Goal: Information Seeking & Learning: Learn about a topic

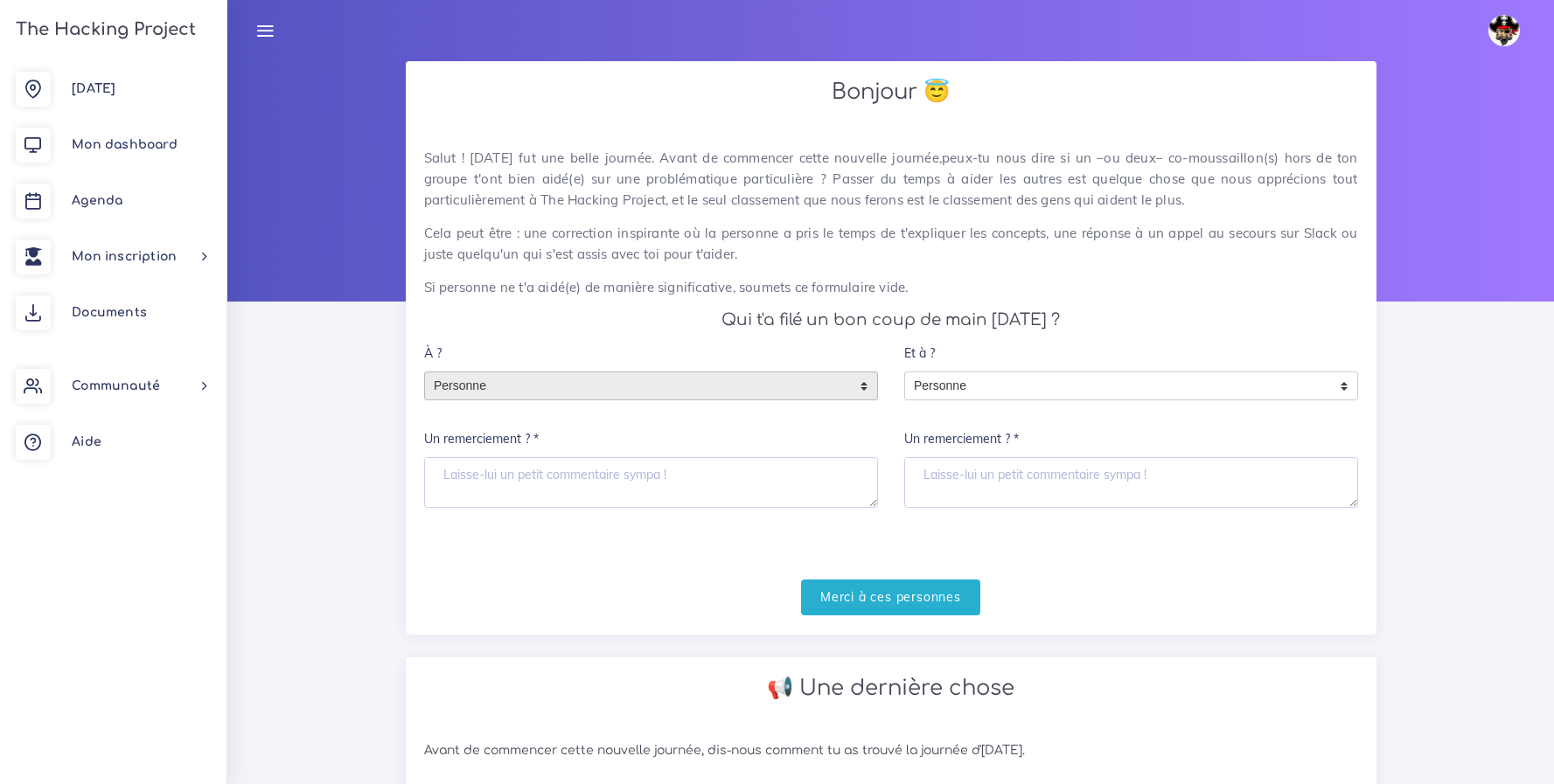
click at [786, 387] on span "Personne" at bounding box center [638, 387] width 426 height 28
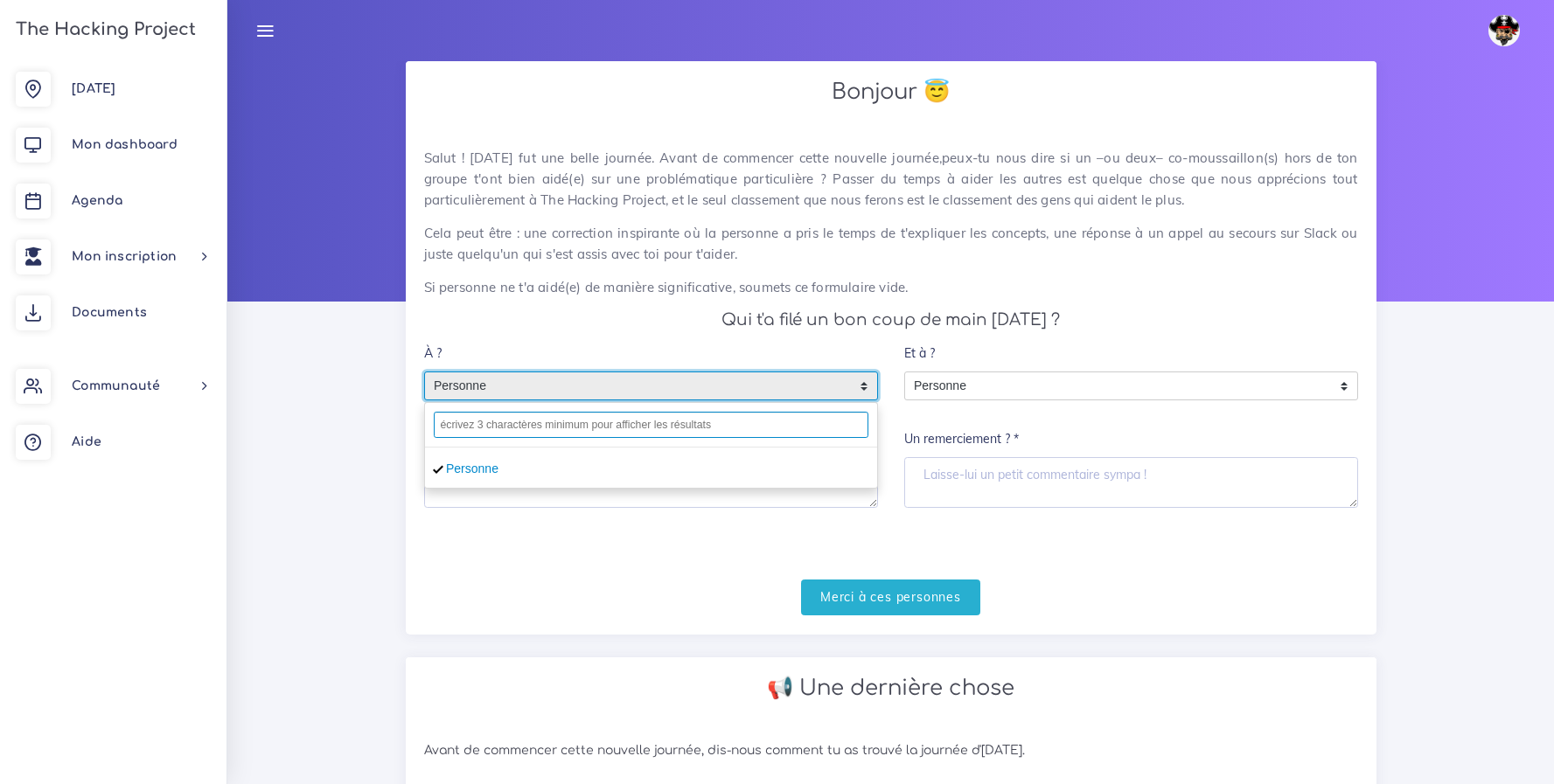
click at [652, 425] on input "text" at bounding box center [651, 424] width 435 height 26
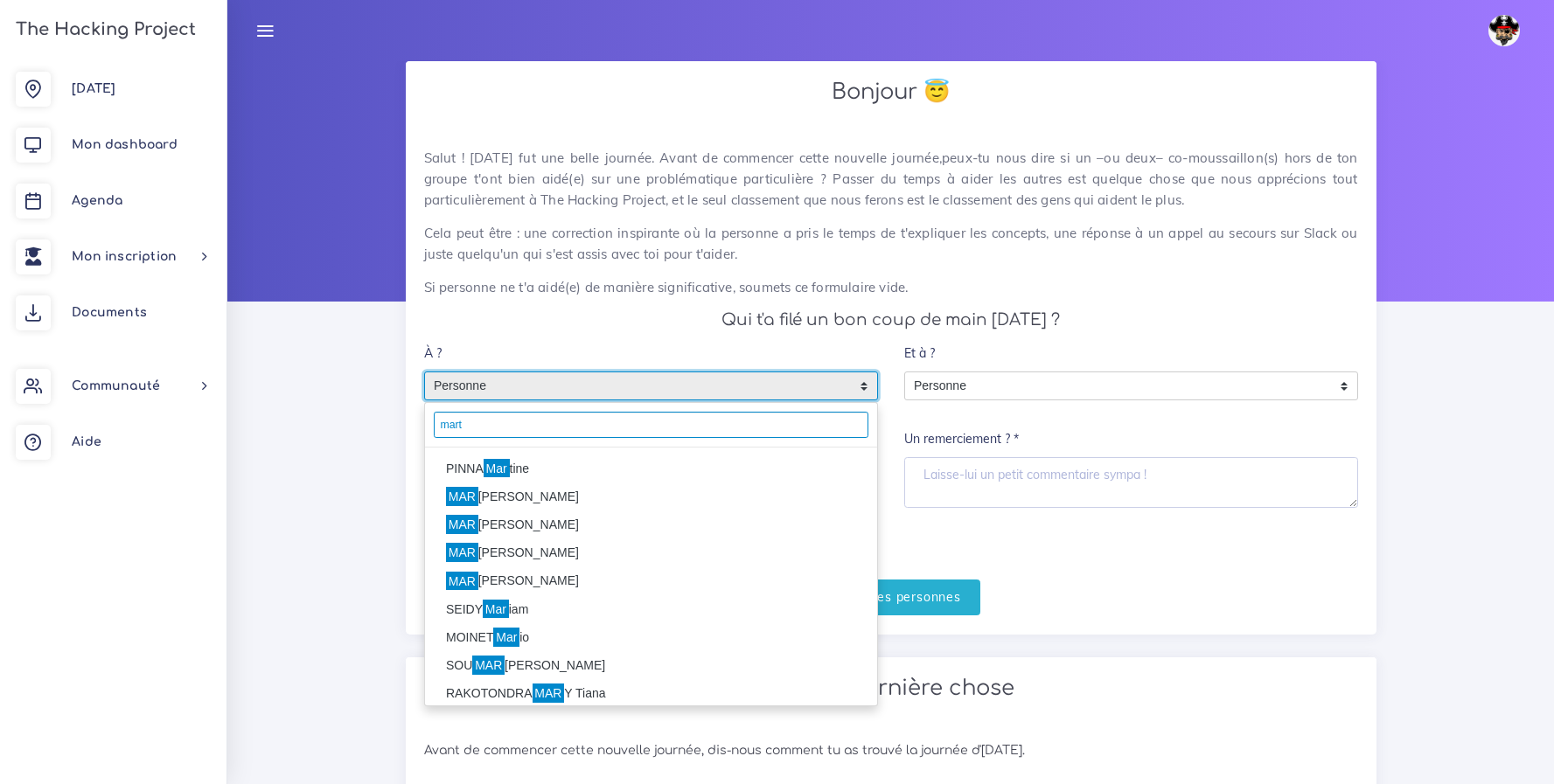
type input "mart"
click at [470, 461] on li "PINNA Mar tine" at bounding box center [651, 468] width 452 height 28
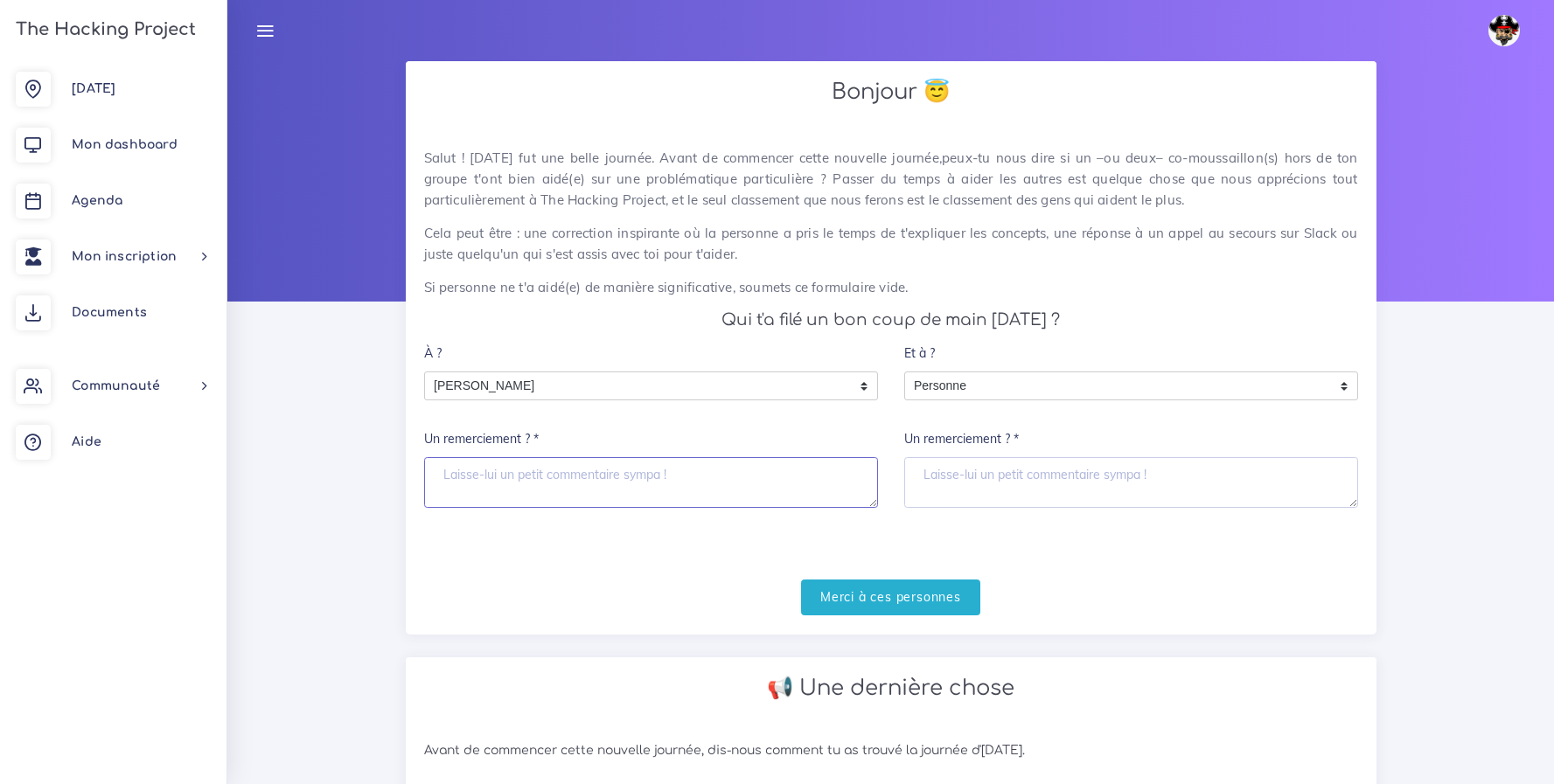
click at [482, 485] on textarea "Un remerciement ? *" at bounding box center [651, 482] width 454 height 51
type textarea "Merci Martine"
click at [971, 598] on input "Merci à ces personnes" at bounding box center [889, 597] width 179 height 36
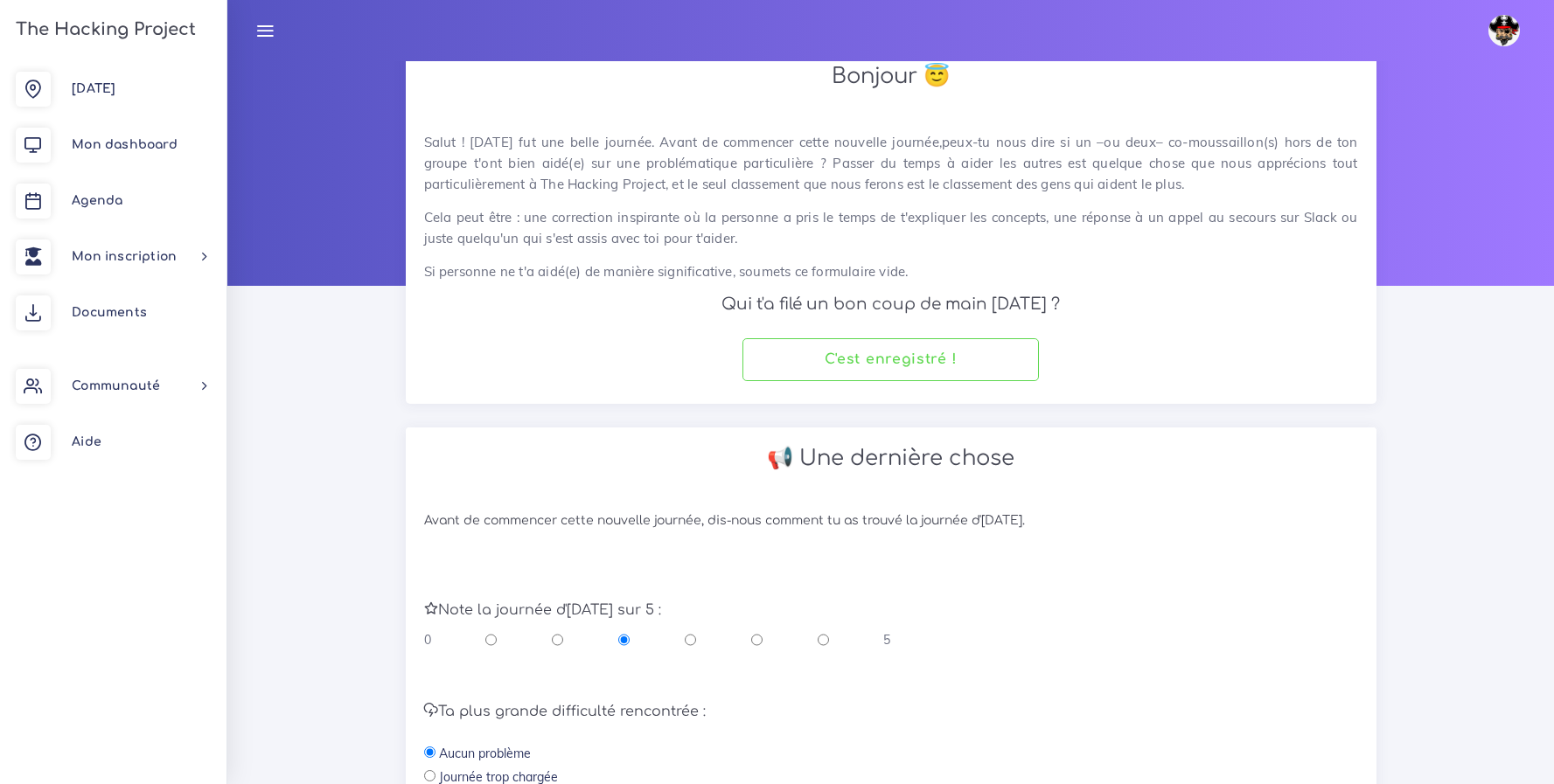
scroll to position [114, 0]
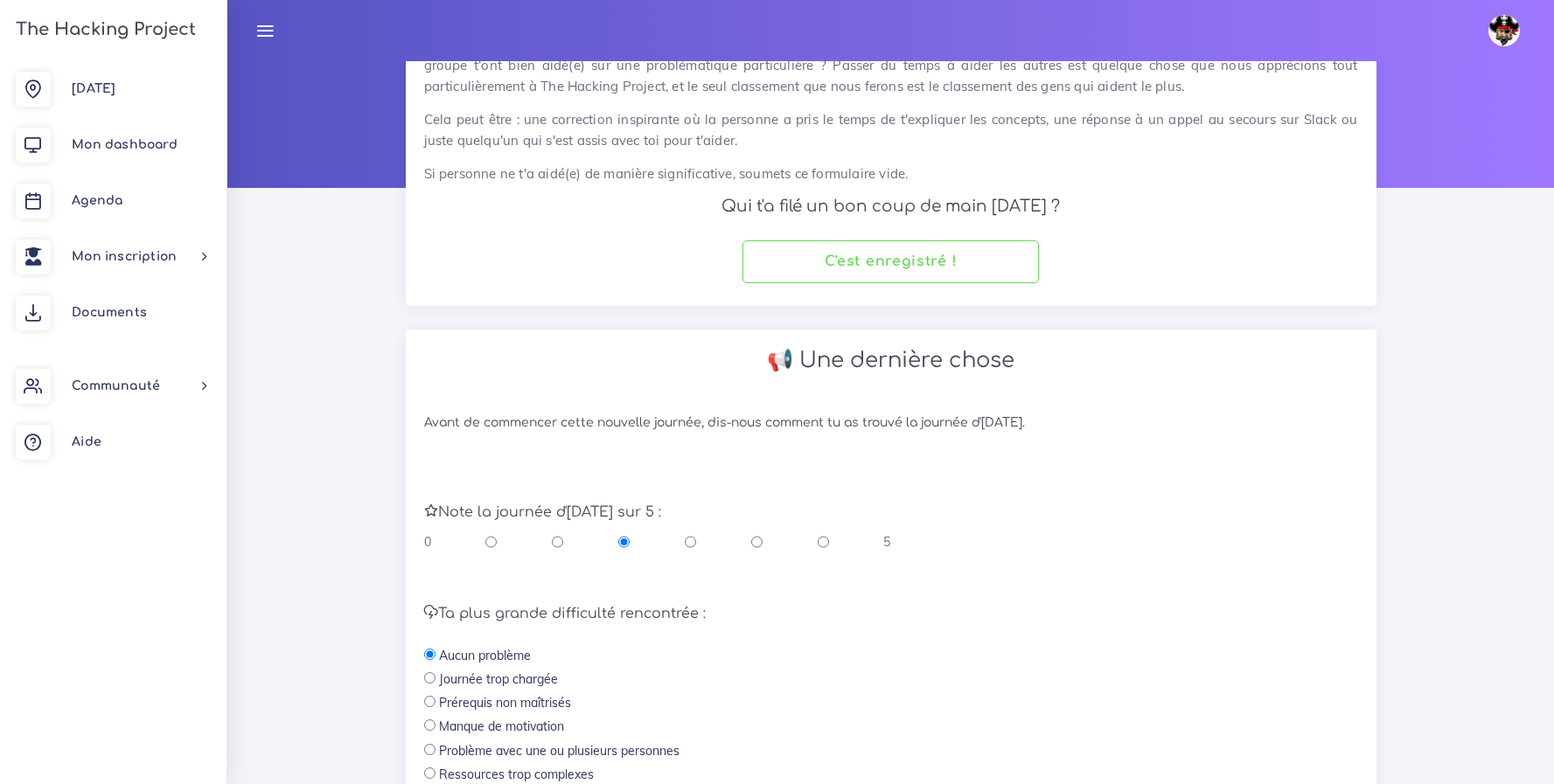
click at [819, 544] on input "radio" at bounding box center [822, 541] width 11 height 17
radio input "true"
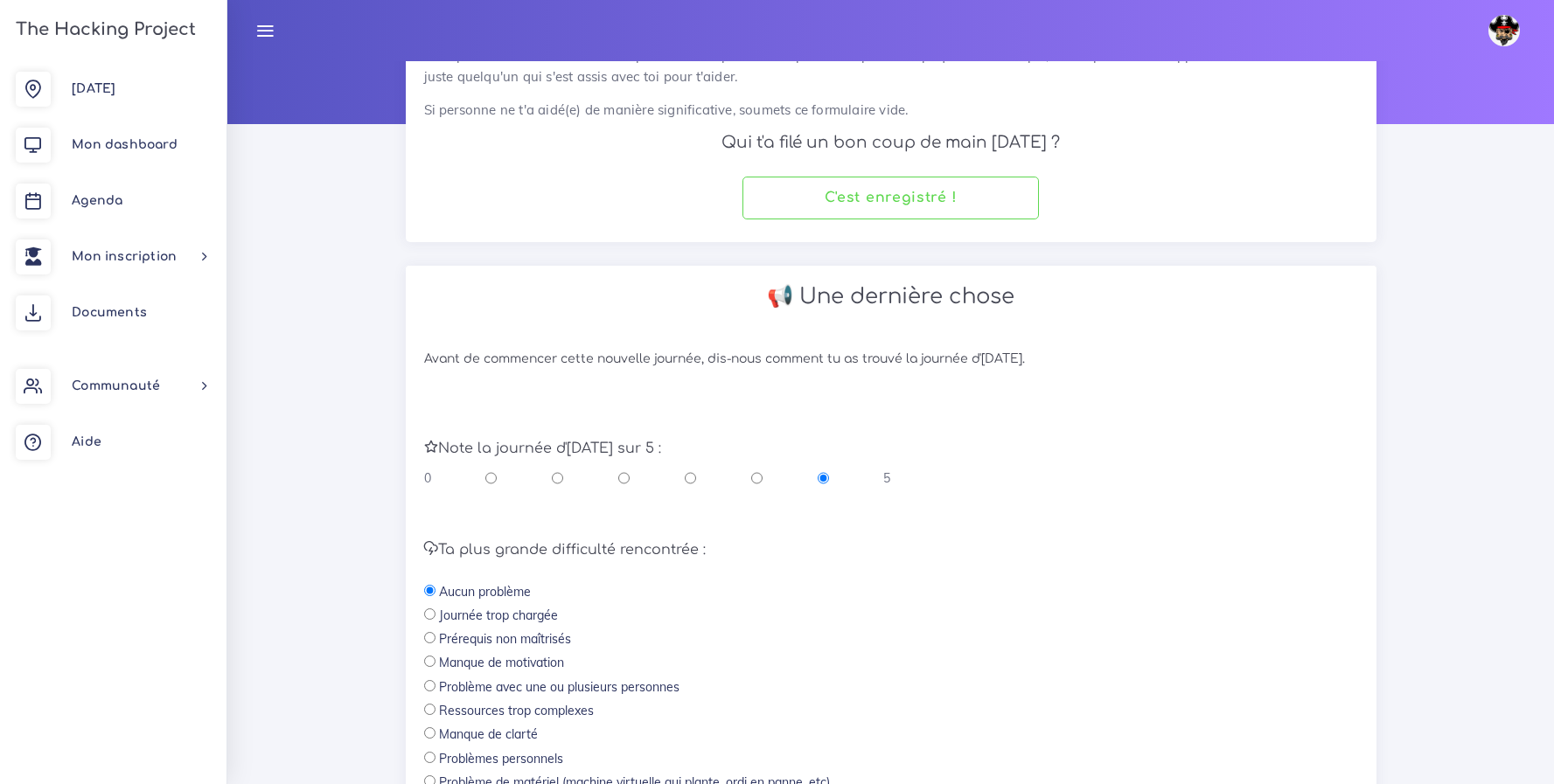
scroll to position [383, 0]
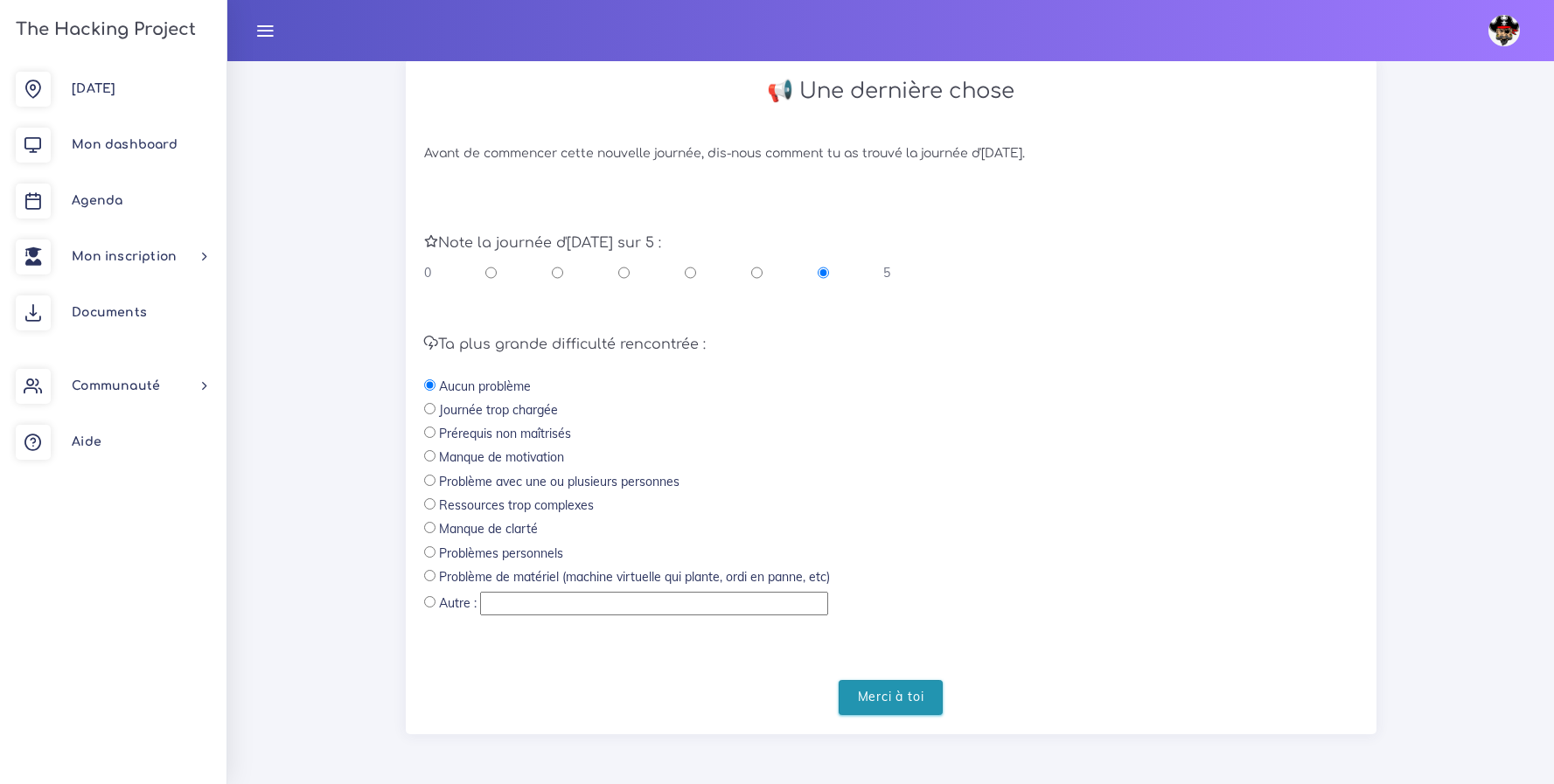
click at [917, 705] on input "Merci à toi" at bounding box center [890, 698] width 105 height 36
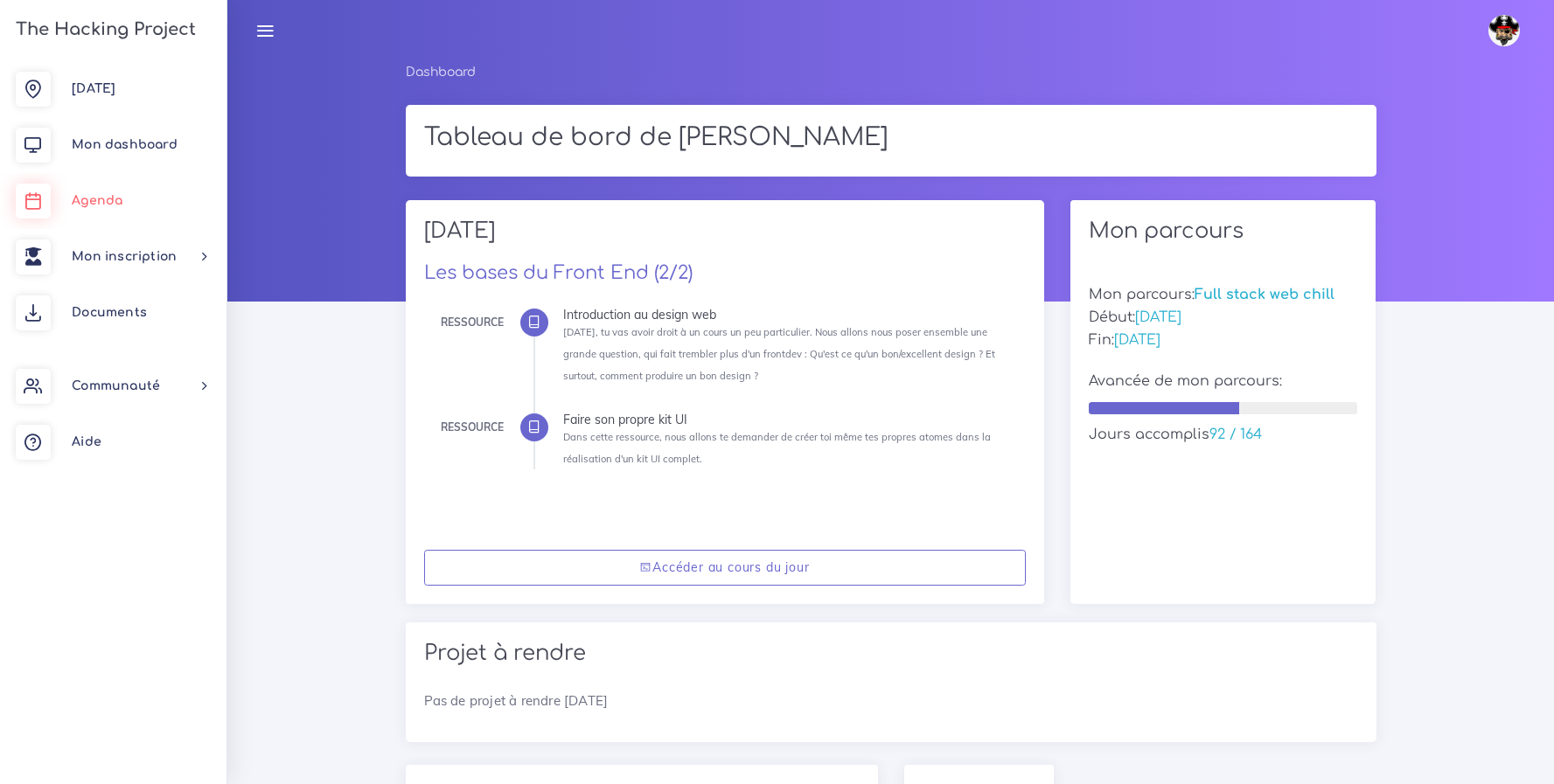
click at [100, 208] on link "Agenda" at bounding box center [113, 201] width 227 height 56
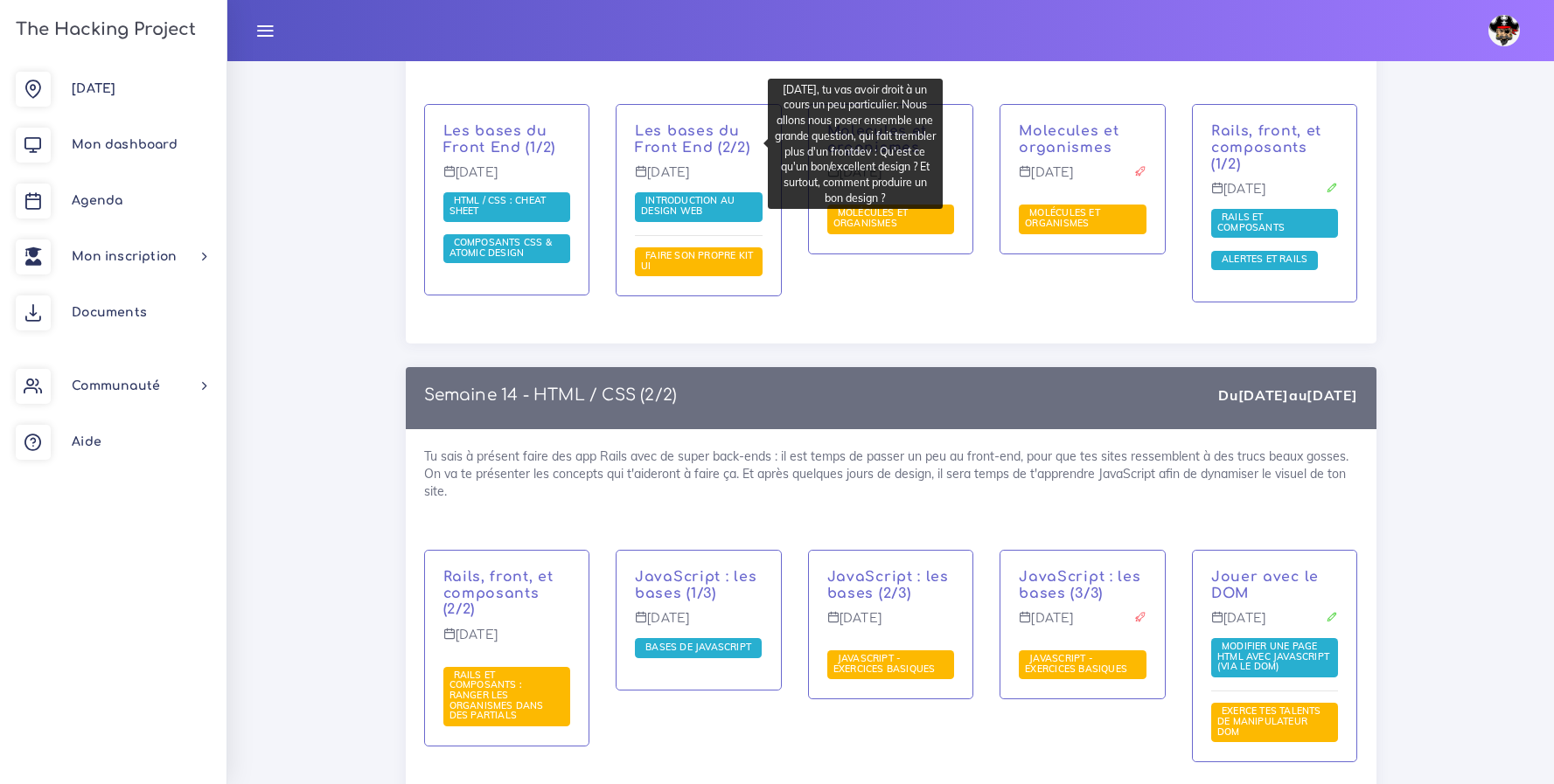
scroll to position [8649, 0]
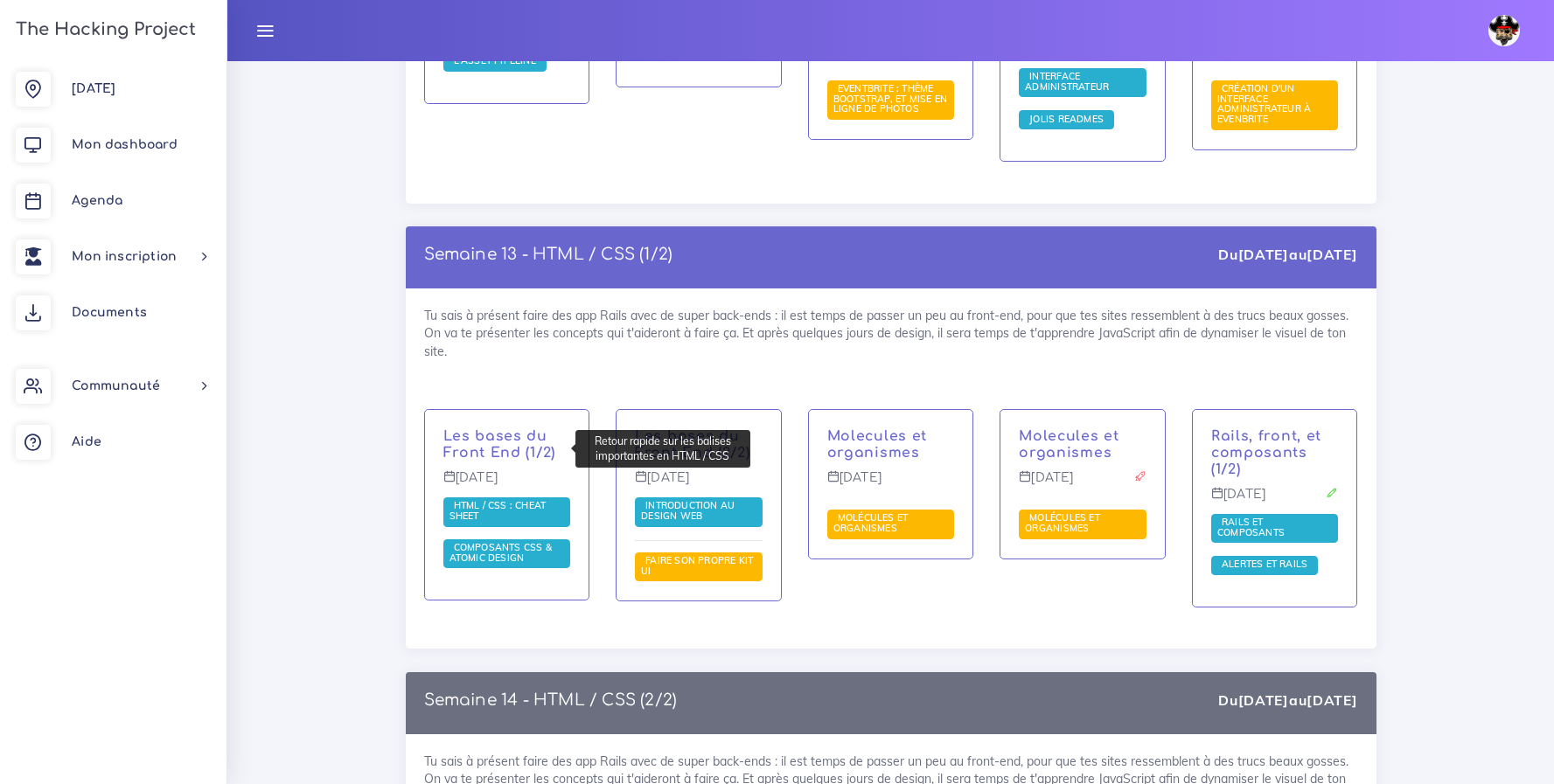
click at [465, 497] on span "HTML / CSS : cheat sheet" at bounding box center [508, 512] width 128 height 30
click at [537, 499] on span "HTML / CSS : cheat sheet" at bounding box center [498, 510] width 97 height 23
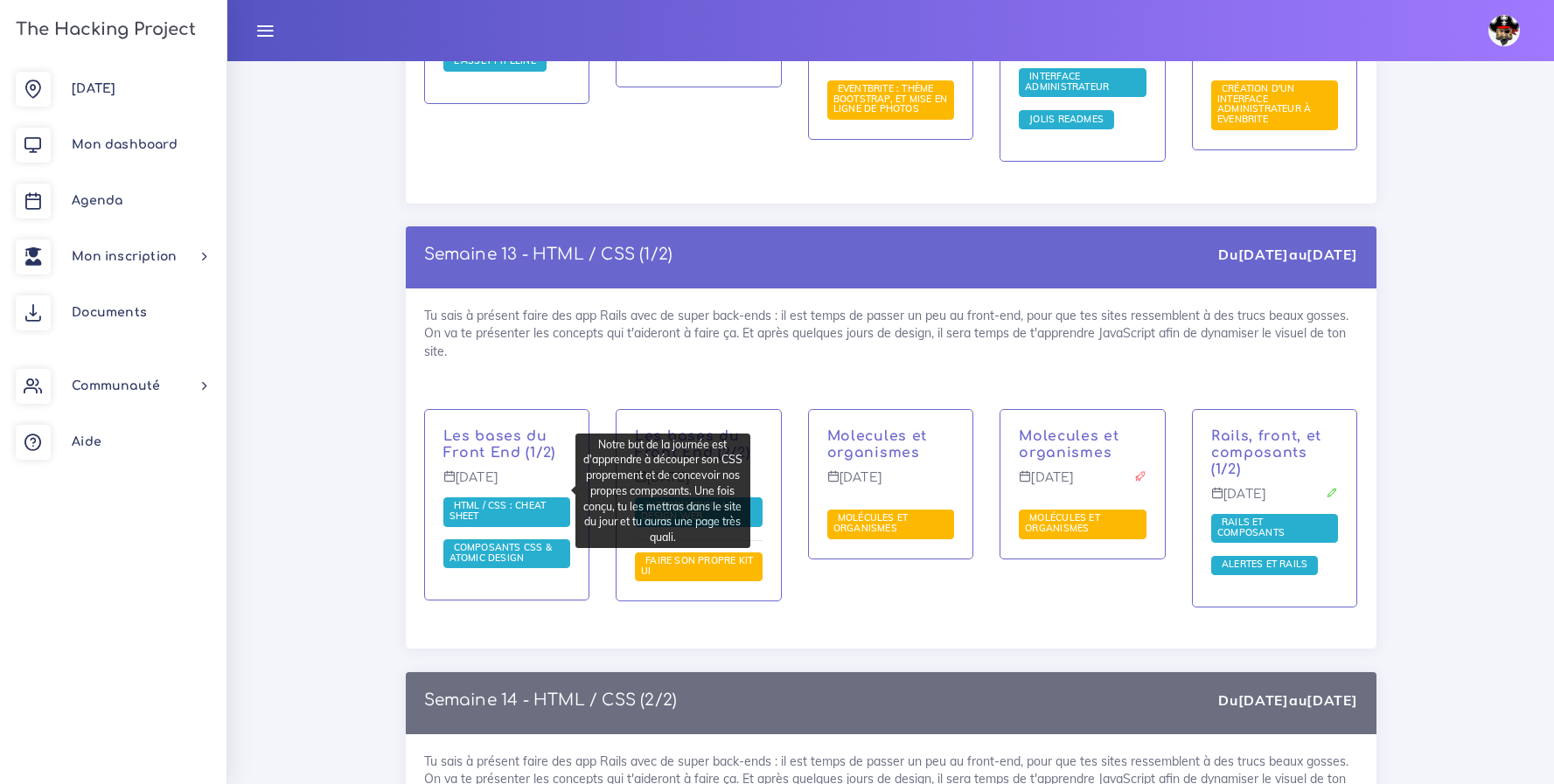
click at [526, 541] on span "Composants CSS & Atomic Design" at bounding box center [501, 552] width 102 height 23
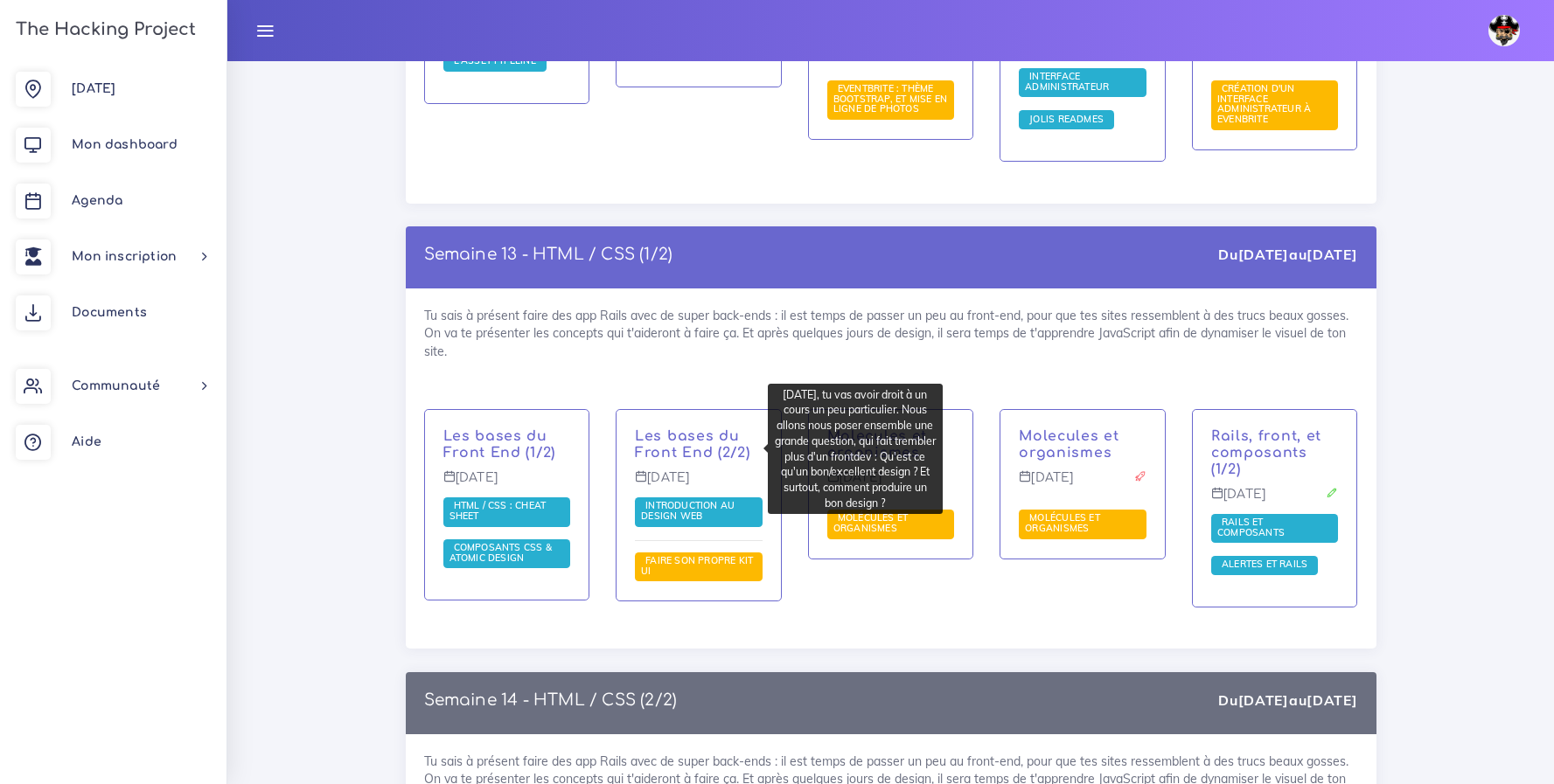
click at [716, 497] on span "Introduction au design web" at bounding box center [699, 512] width 128 height 30
click at [686, 499] on span "Introduction au design web" at bounding box center [688, 510] width 94 height 23
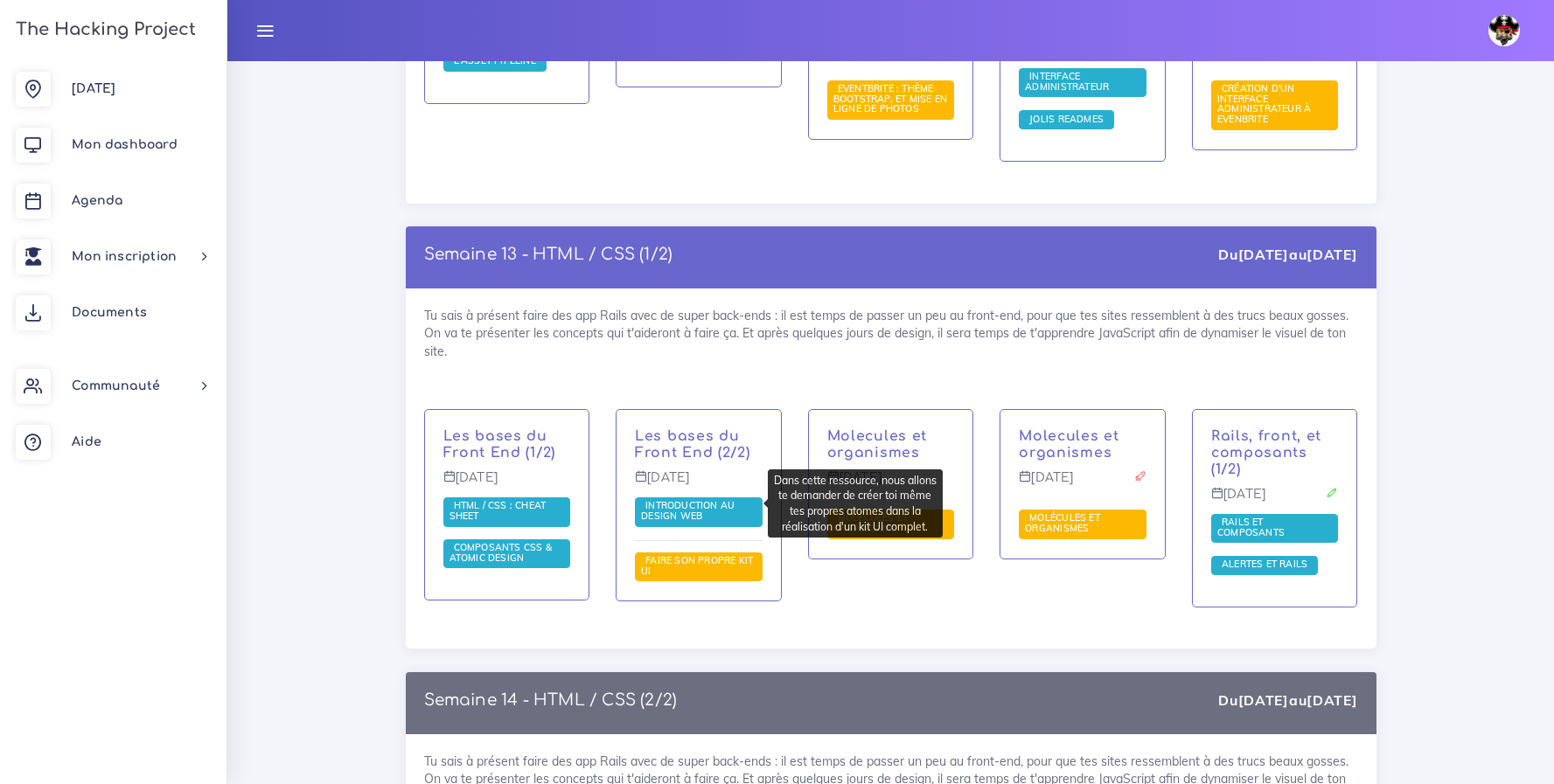
click at [710, 552] on span "Faire son propre kit UI" at bounding box center [699, 567] width 128 height 30
click at [690, 552] on span "Faire son propre kit UI" at bounding box center [699, 567] width 128 height 30
click at [710, 552] on span "Faire son propre kit UI" at bounding box center [699, 567] width 128 height 30
click at [744, 552] on span "Faire son propre kit UI" at bounding box center [699, 567] width 128 height 30
click at [712, 552] on span "Faire son propre kit UI" at bounding box center [699, 567] width 128 height 30
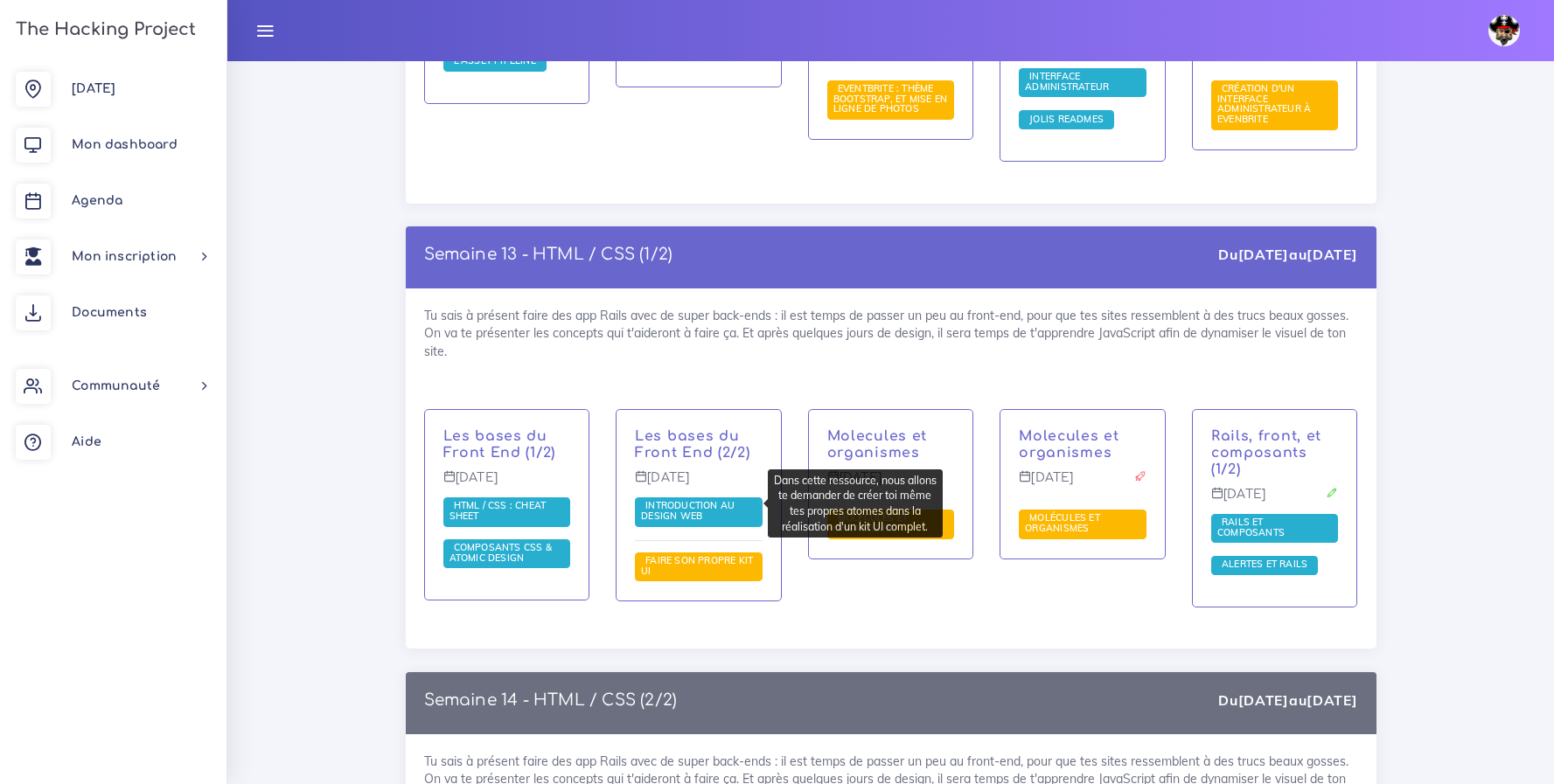
click at [669, 554] on span "Faire son propre kit UI" at bounding box center [697, 565] width 112 height 23
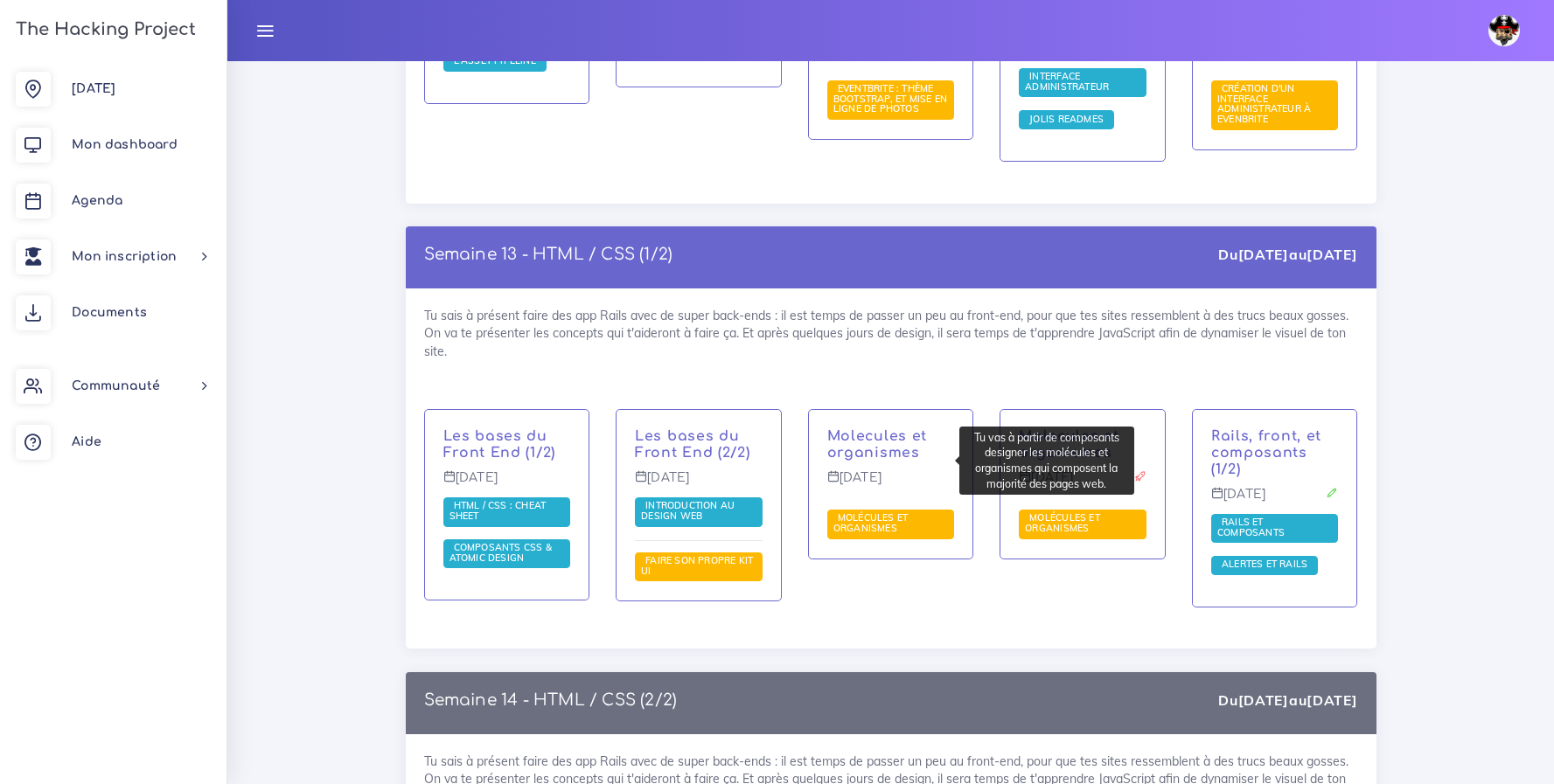
click at [902, 511] on span "Molécules et organismes" at bounding box center [870, 522] width 75 height 23
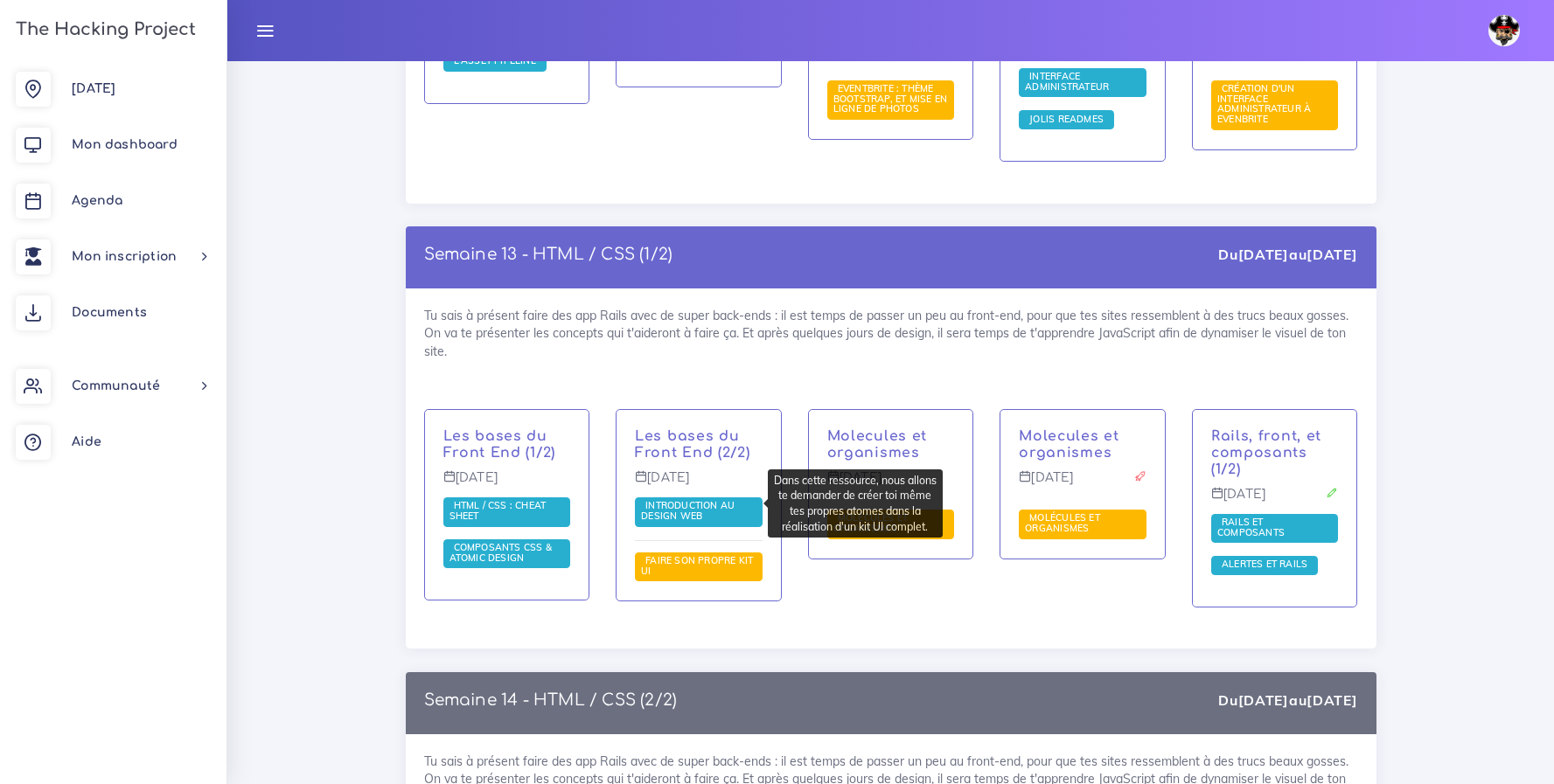
click at [740, 554] on span "Faire son propre kit UI" at bounding box center [697, 565] width 112 height 23
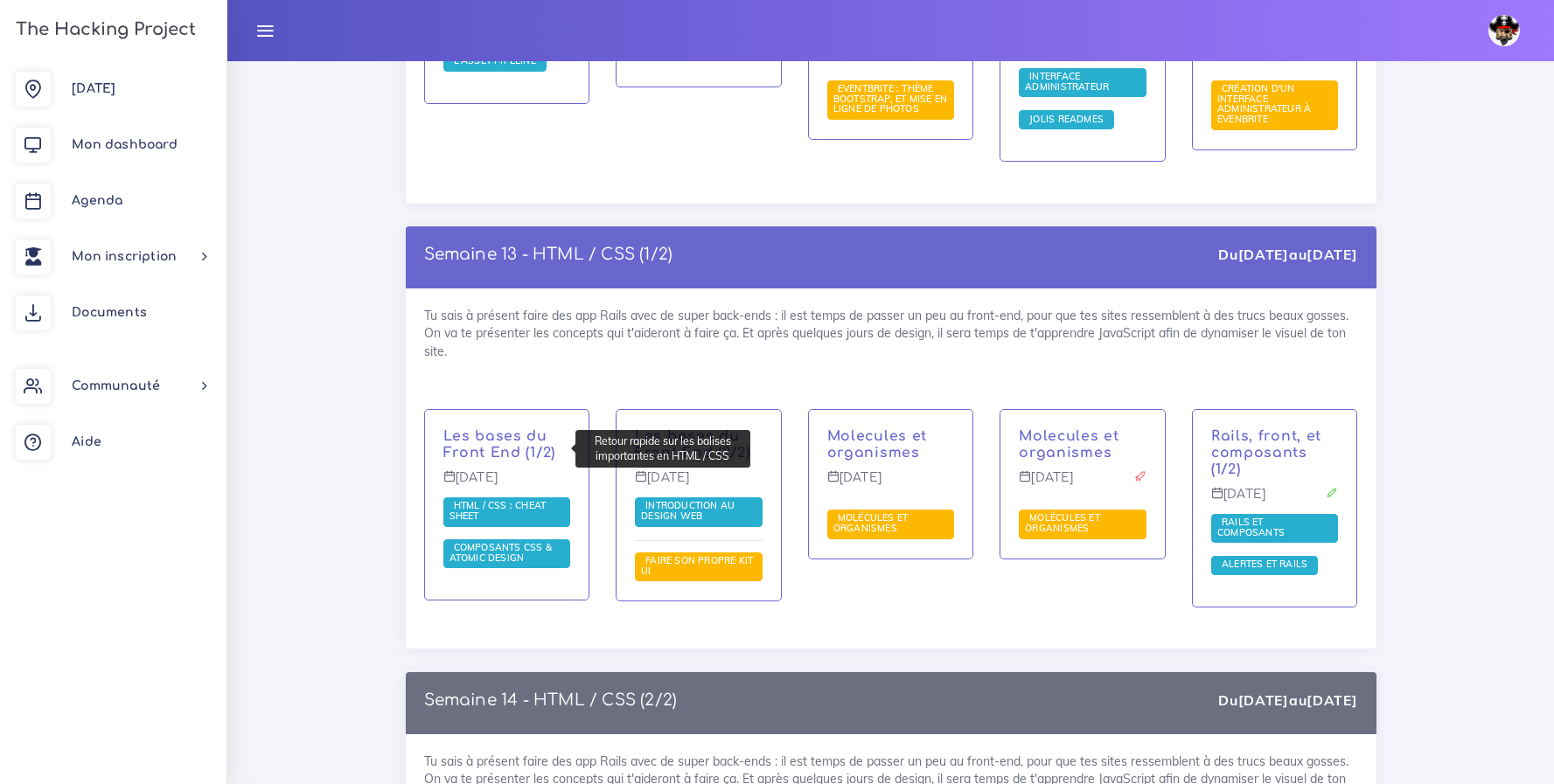
click at [521, 497] on span "HTML / CSS : cheat sheet" at bounding box center [508, 512] width 128 height 30
click at [481, 499] on span "HTML / CSS : cheat sheet" at bounding box center [498, 510] width 97 height 23
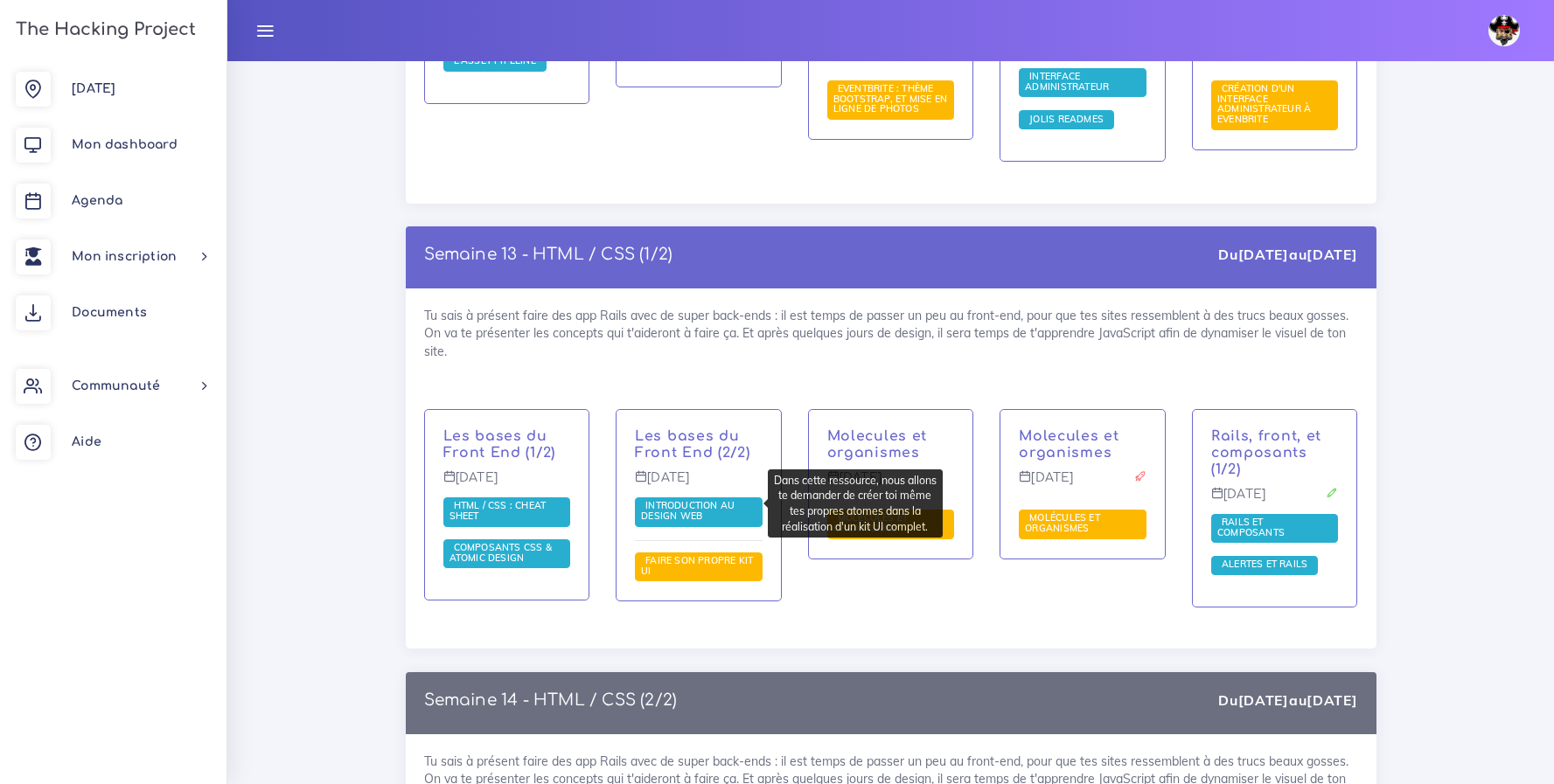
click at [672, 552] on span "Faire son propre kit UI" at bounding box center [699, 567] width 128 height 30
click at [696, 552] on span "Faire son propre kit UI" at bounding box center [699, 567] width 128 height 30
click at [656, 552] on span "Faire son propre kit UI" at bounding box center [699, 567] width 128 height 30
click at [658, 554] on span "Faire son propre kit UI" at bounding box center [697, 565] width 112 height 23
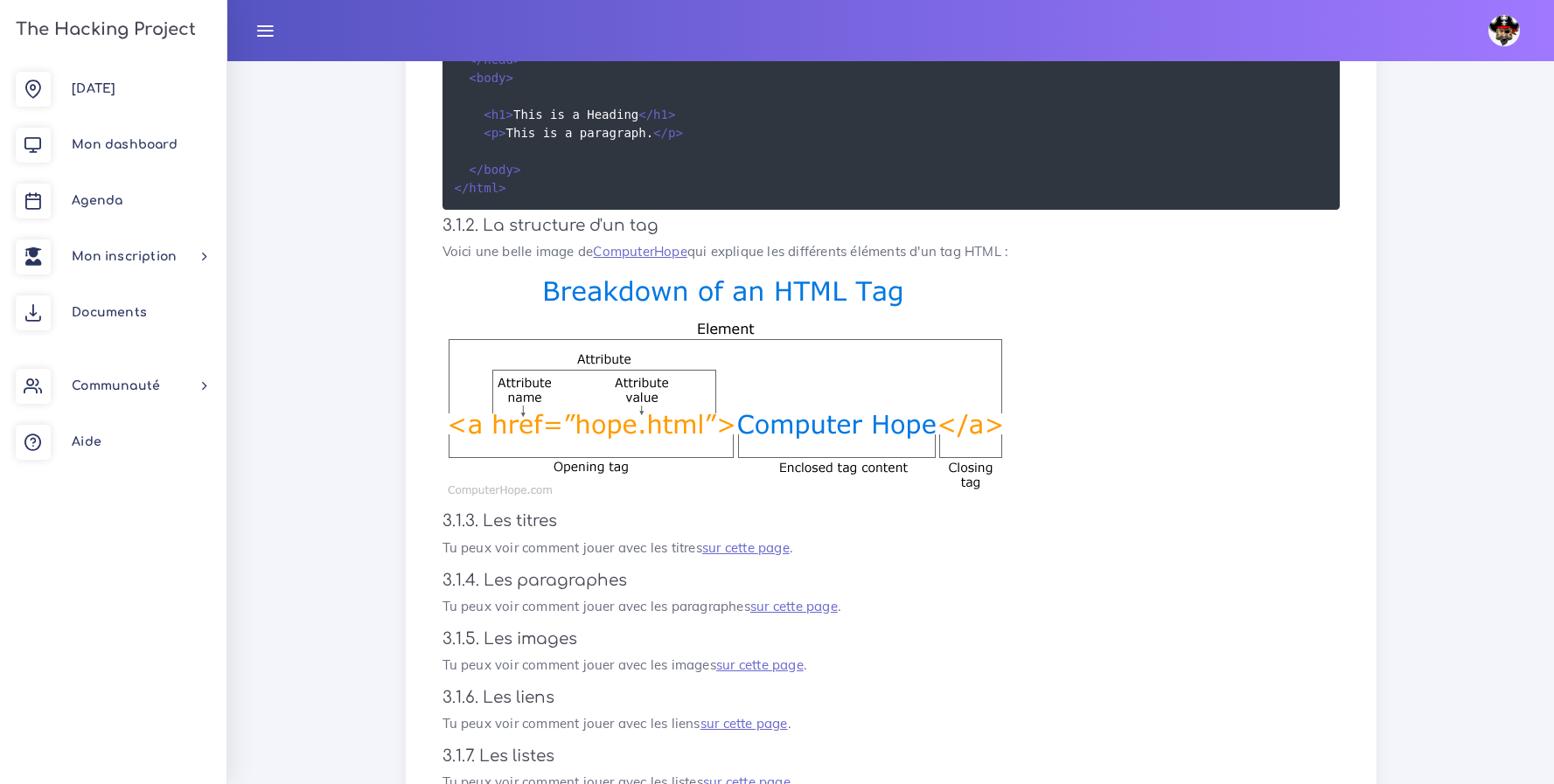
scroll to position [628, 0]
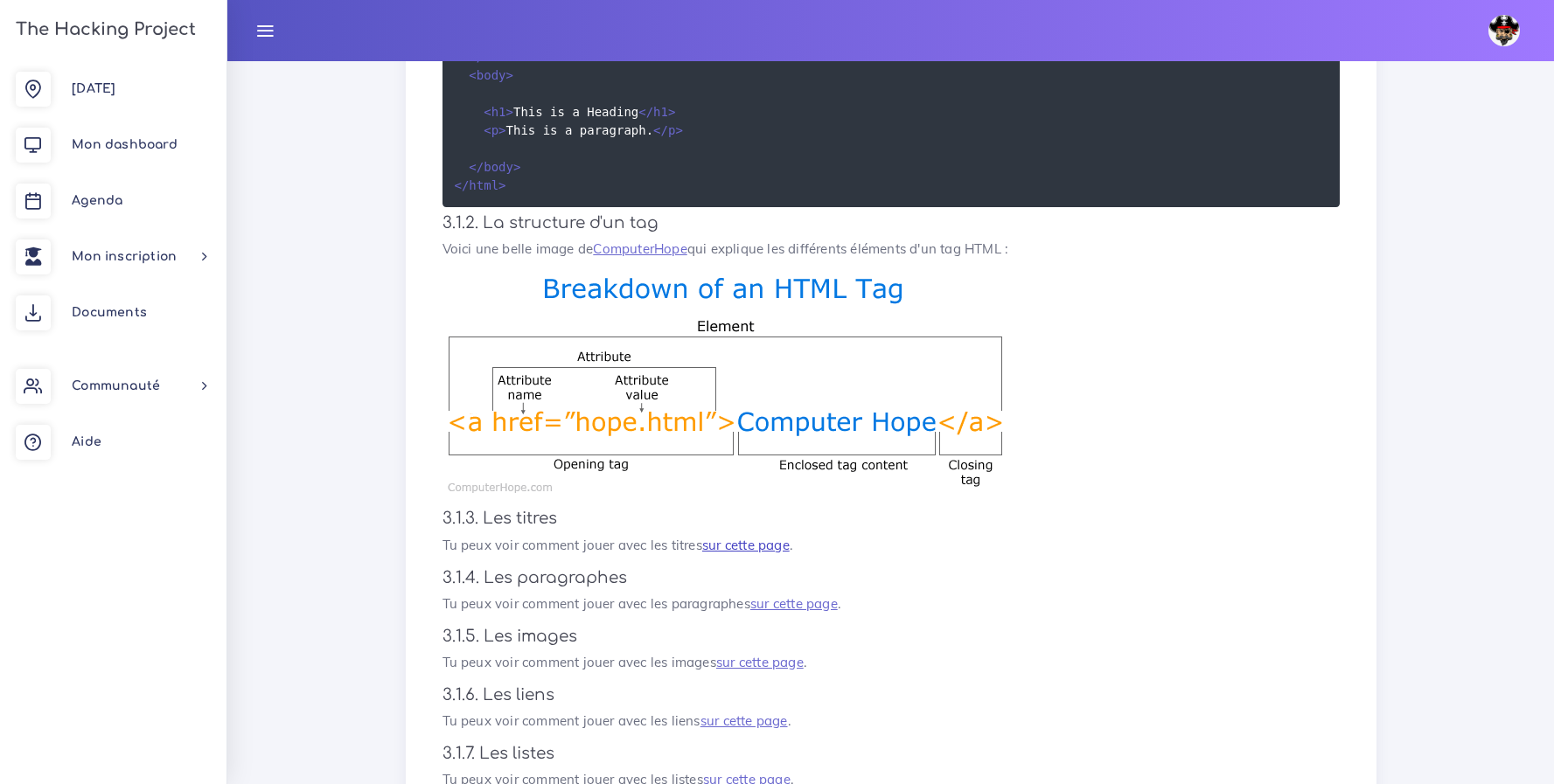
click at [741, 550] on link "sur cette page" at bounding box center [745, 544] width 87 height 17
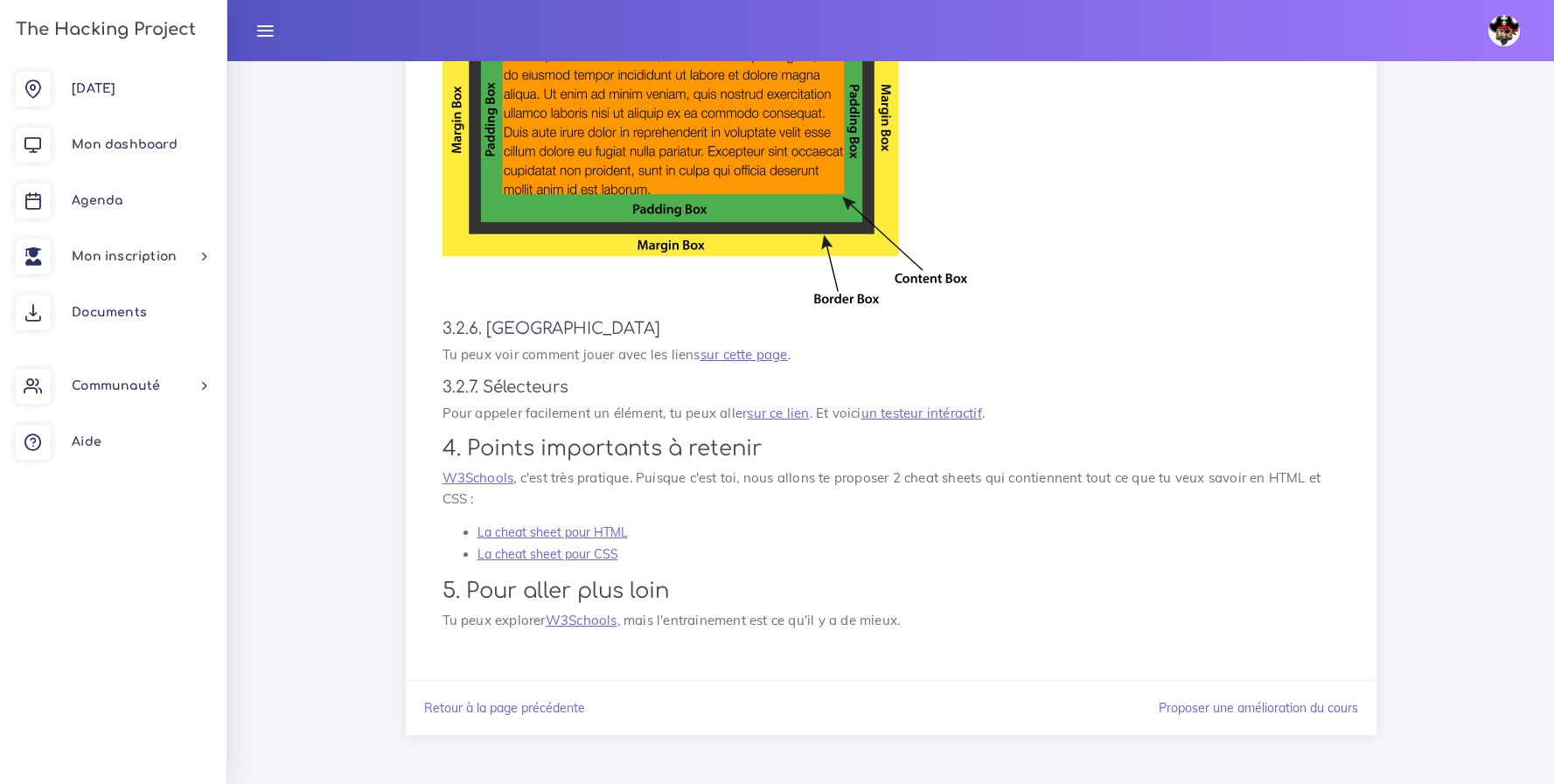
scroll to position [2014, 0]
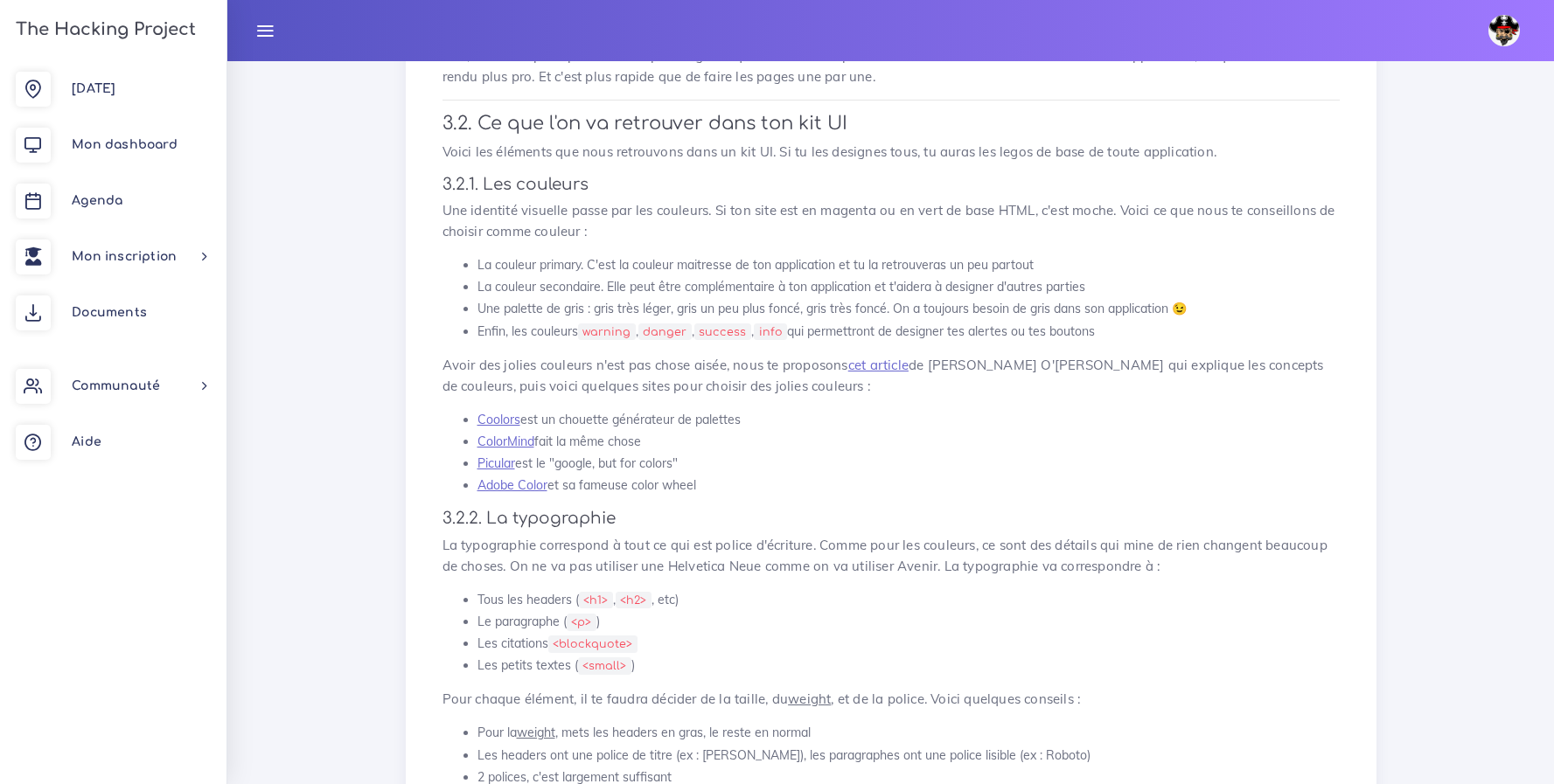
scroll to position [3385, 0]
click at [505, 410] on link "Coolors" at bounding box center [499, 418] width 43 height 16
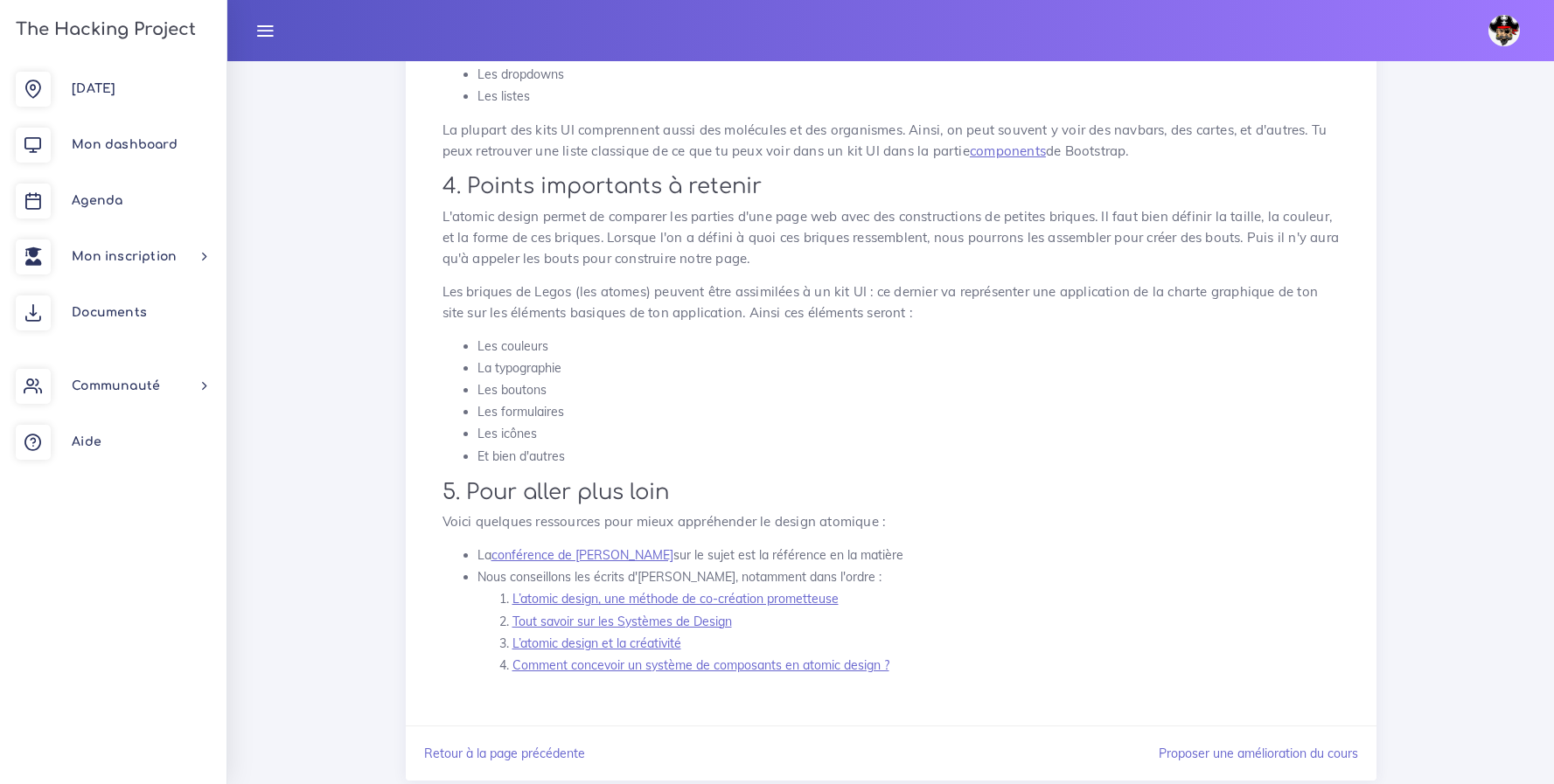
scroll to position [4944, 0]
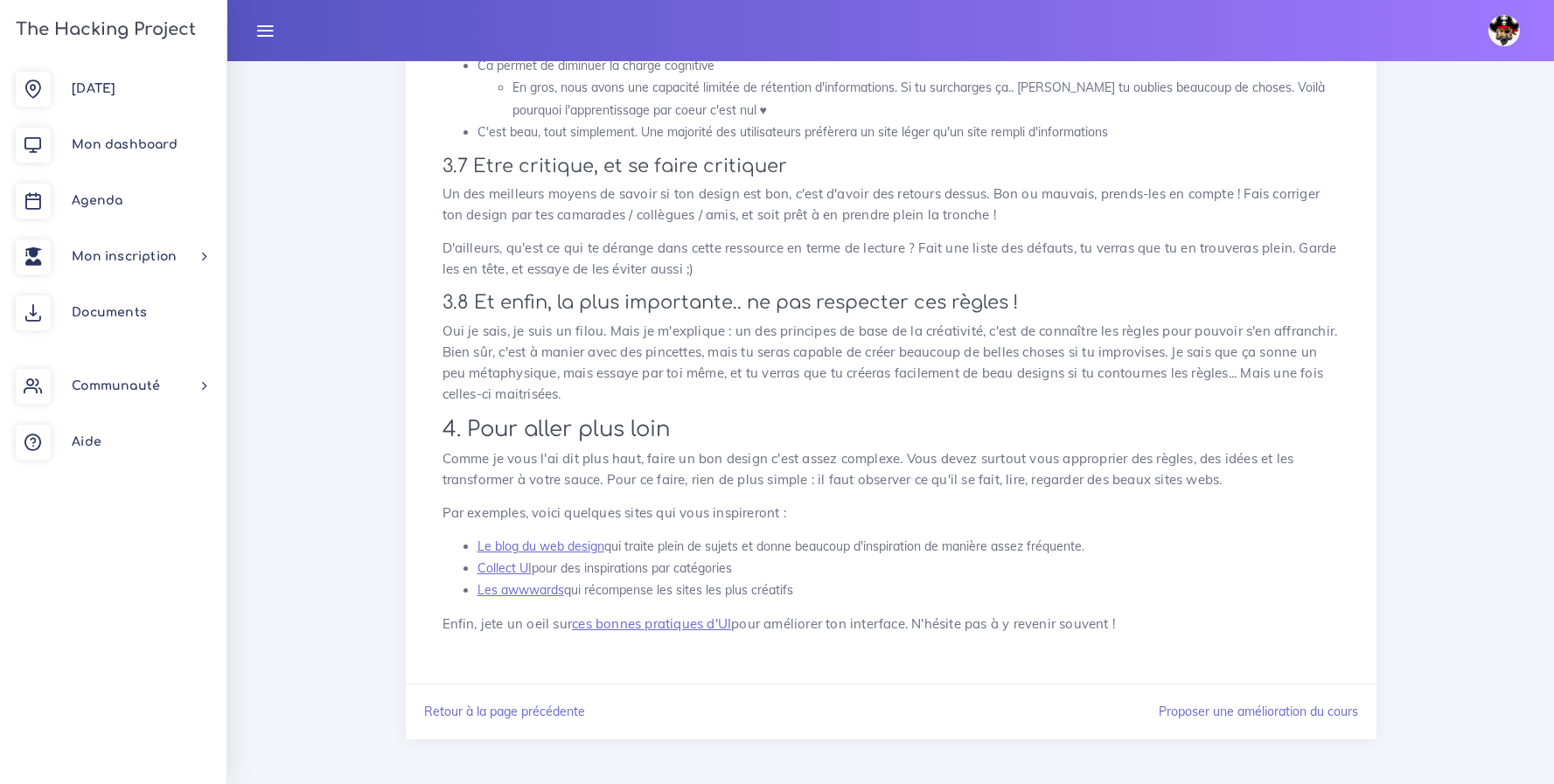
scroll to position [2855, 0]
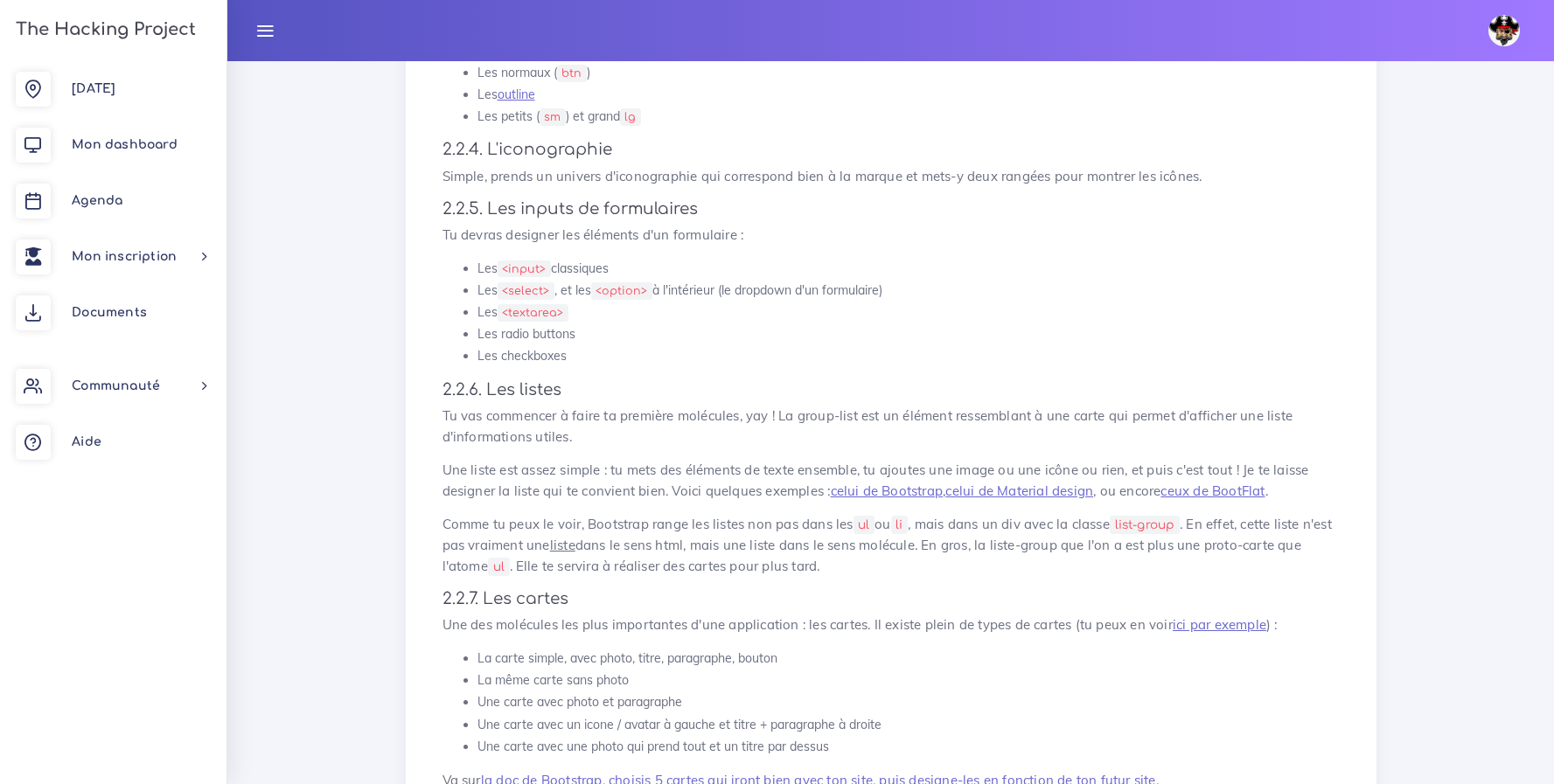
scroll to position [2250, 0]
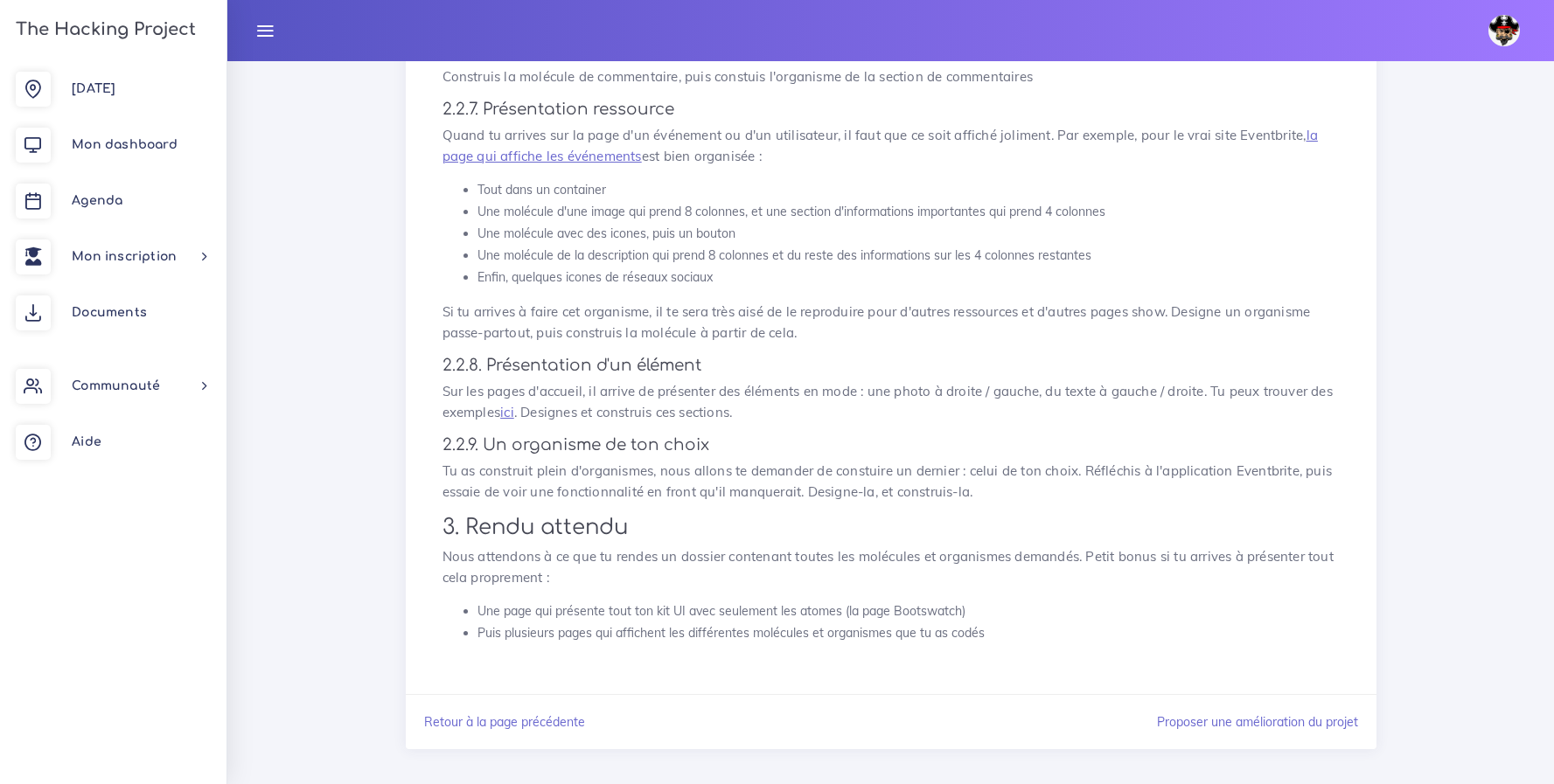
scroll to position [2558, 0]
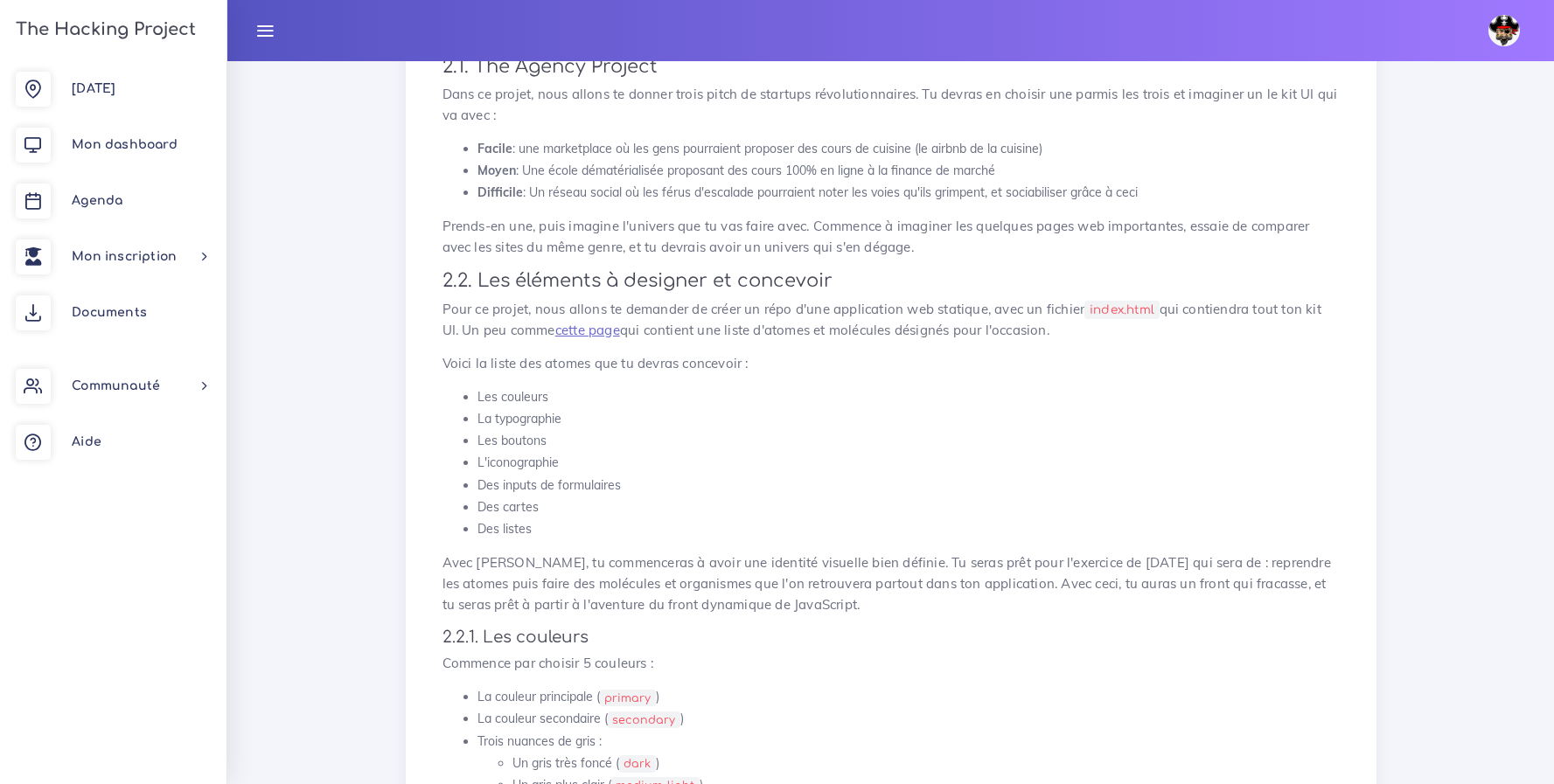
scroll to position [104, 0]
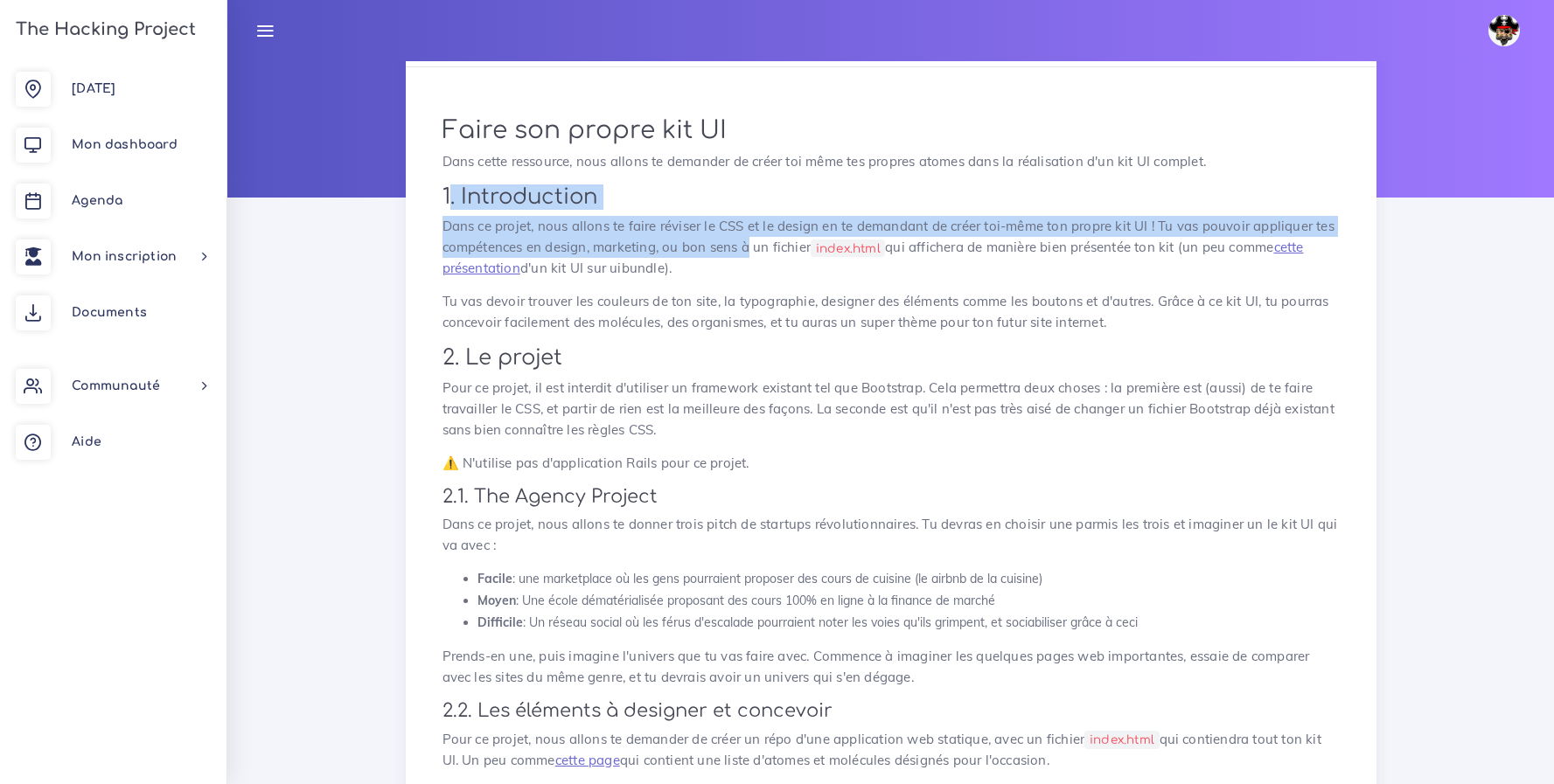
drag, startPoint x: 447, startPoint y: 193, endPoint x: 749, endPoint y: 251, distance: 307.5
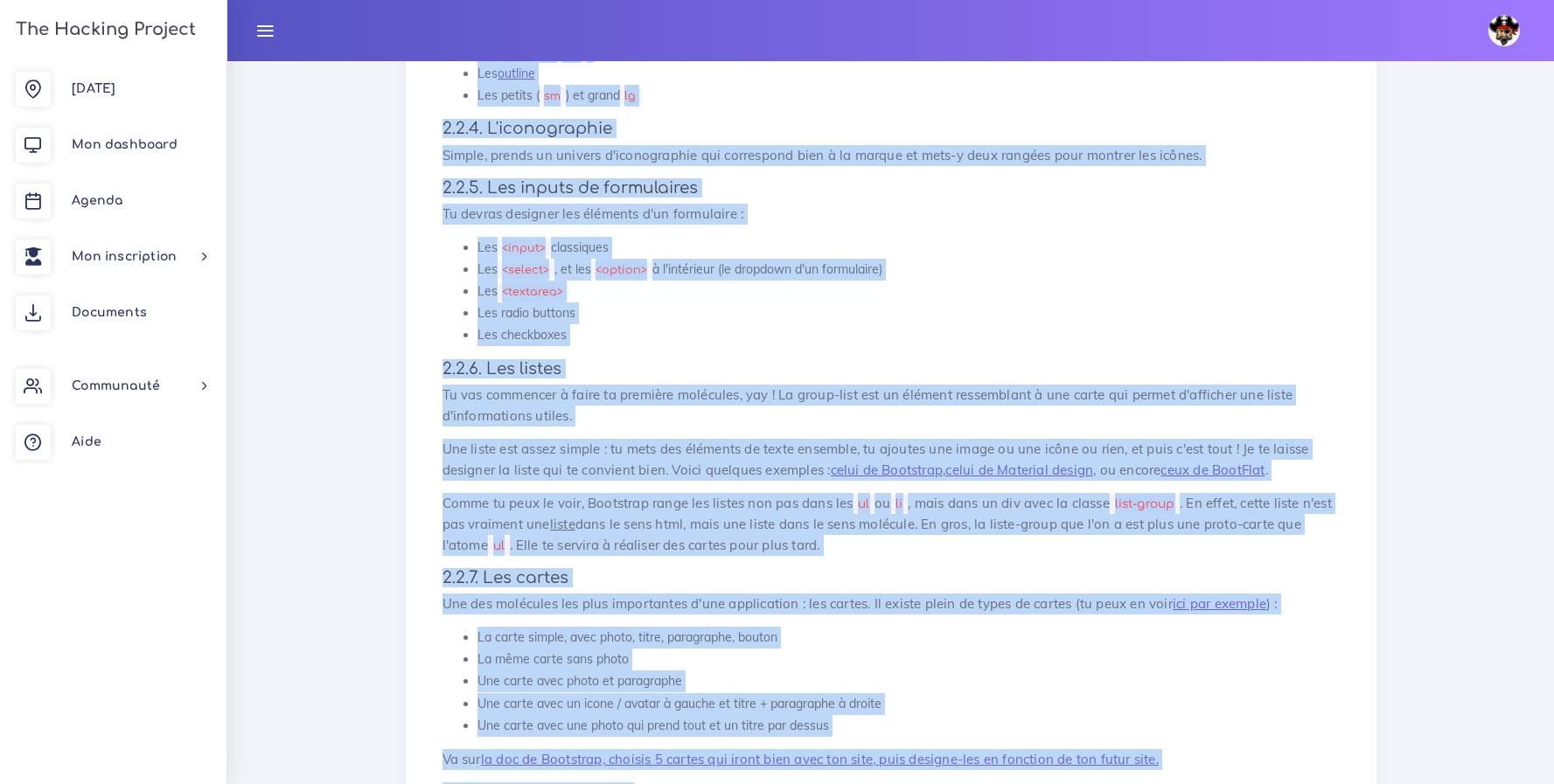
scroll to position [2467, 0]
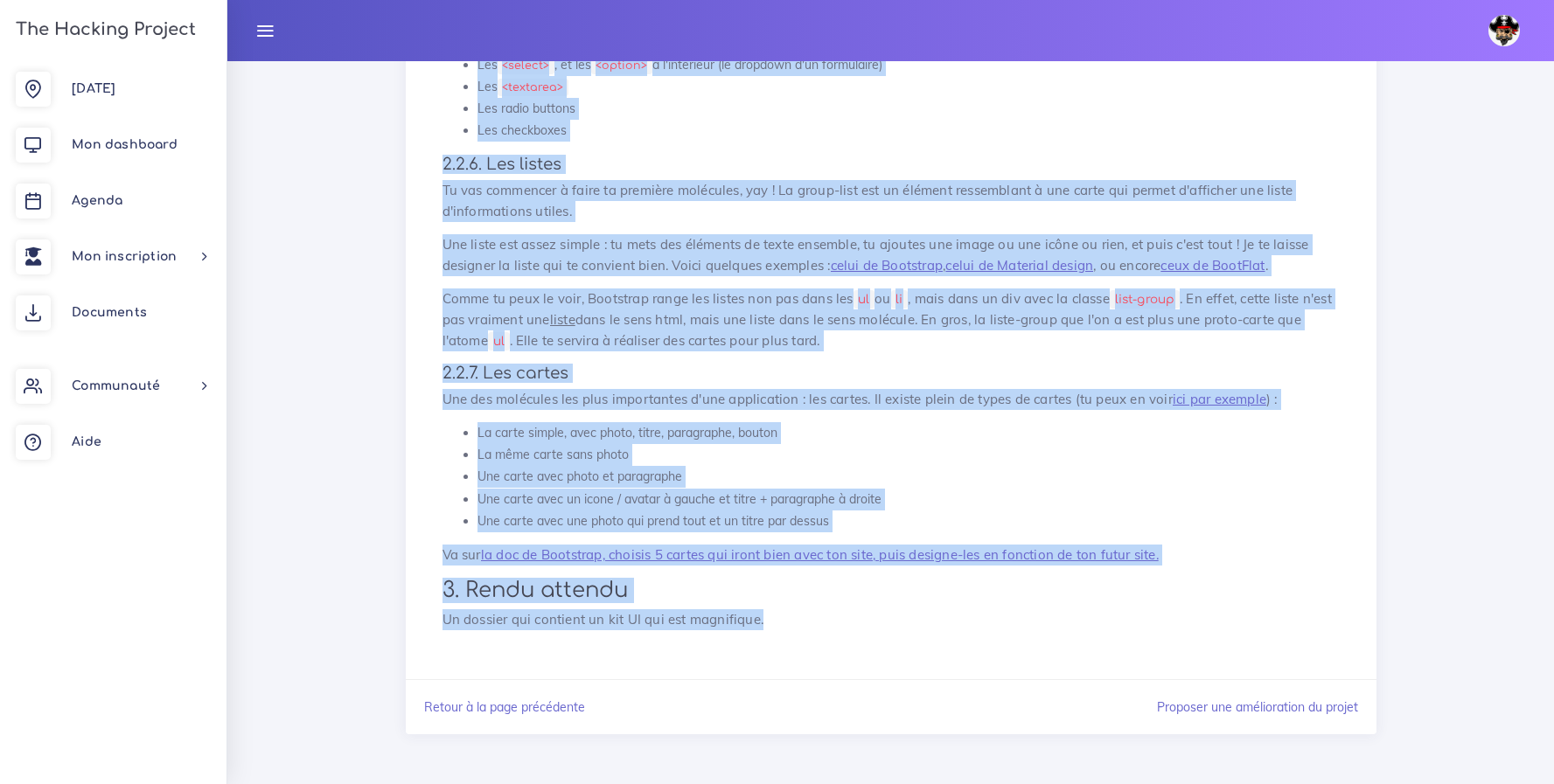
drag, startPoint x: 444, startPoint y: 128, endPoint x: 934, endPoint y: 642, distance: 710.1
copy div "Faire son propre kit UI Dans cette ressource, nous allons te demander de créer …"
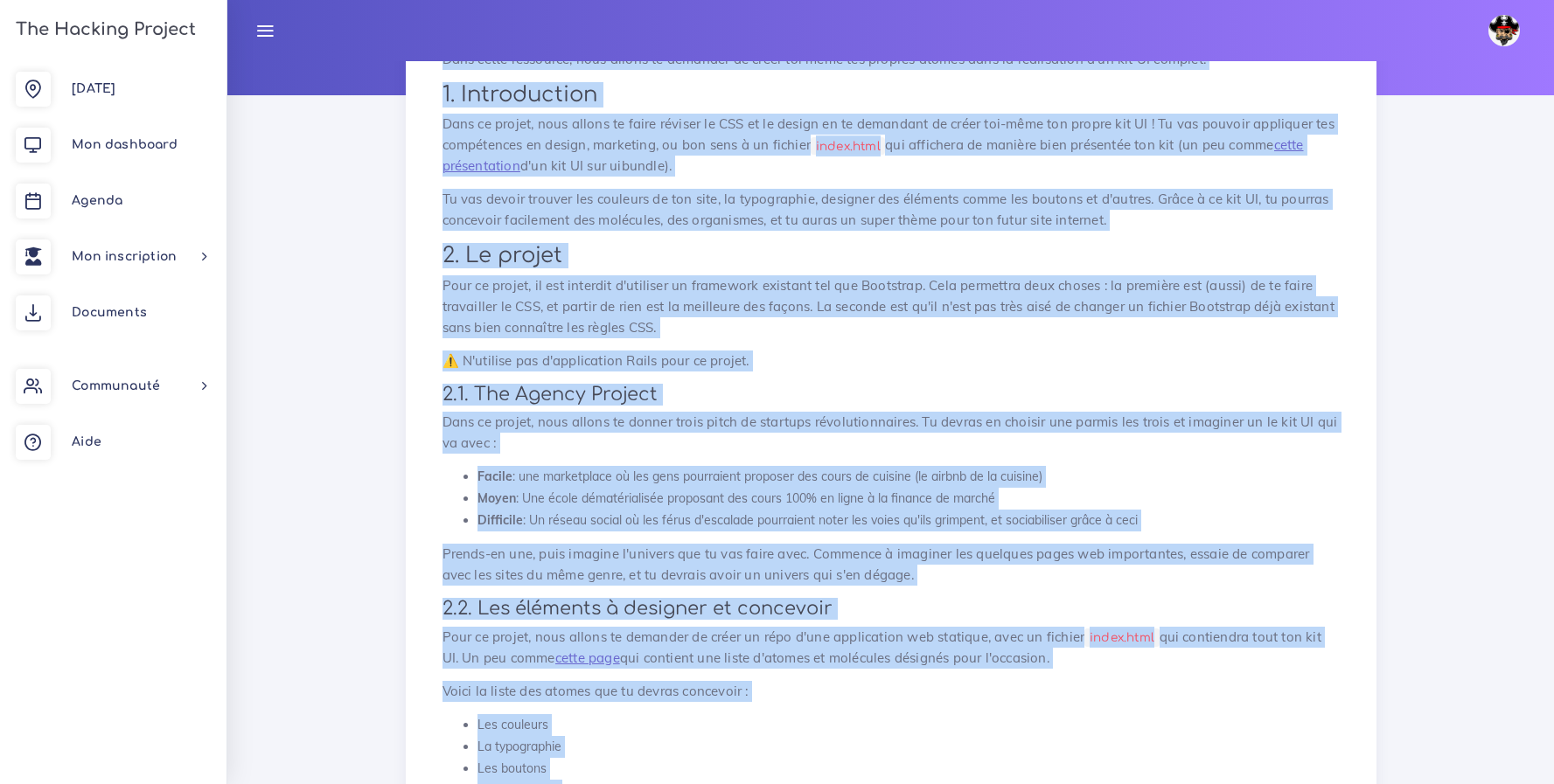
scroll to position [195, 0]
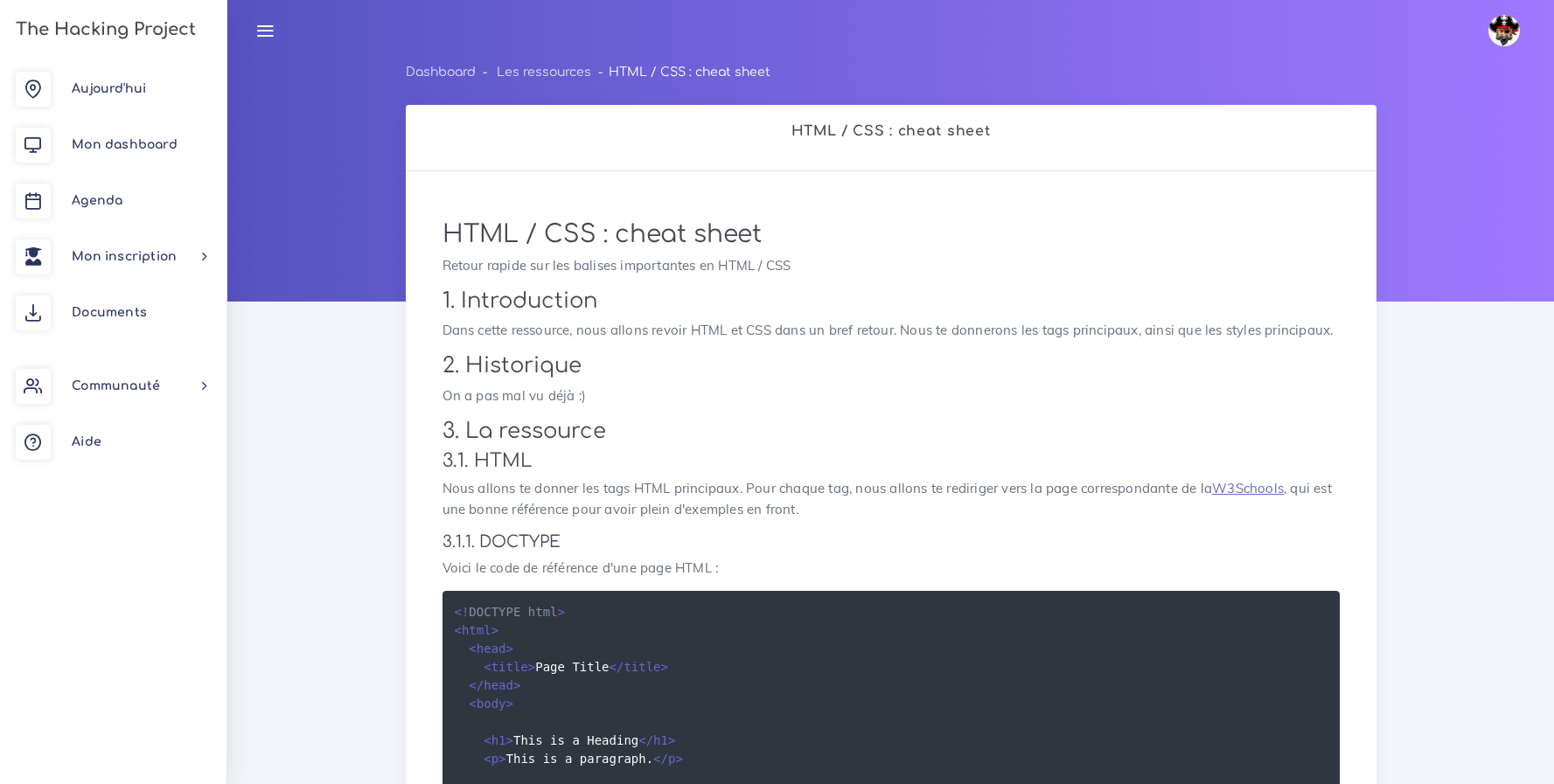
scroll to position [263, 0]
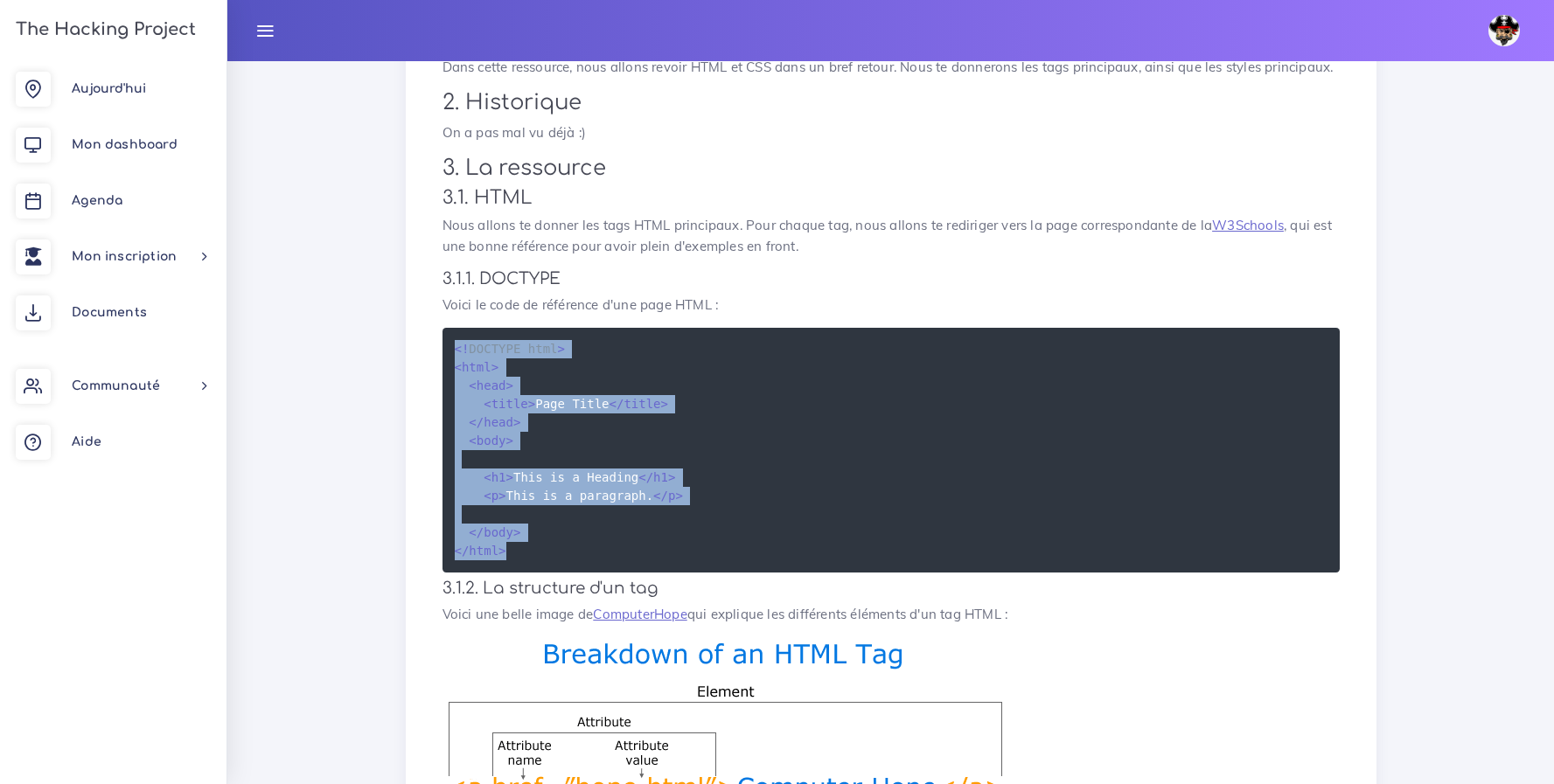
drag, startPoint x: 543, startPoint y: 547, endPoint x: 457, endPoint y: 346, distance: 218.6
click at [457, 346] on pre "<! DOCTYPE html > < html > < head > < title > Page Title </ title > </ head > <…" at bounding box center [891, 449] width 897 height 245
copy code "<! DOCTYPE html > < html > < head > < title > Page Title </ title > </ head > <…"
